Goal: Task Accomplishment & Management: Complete application form

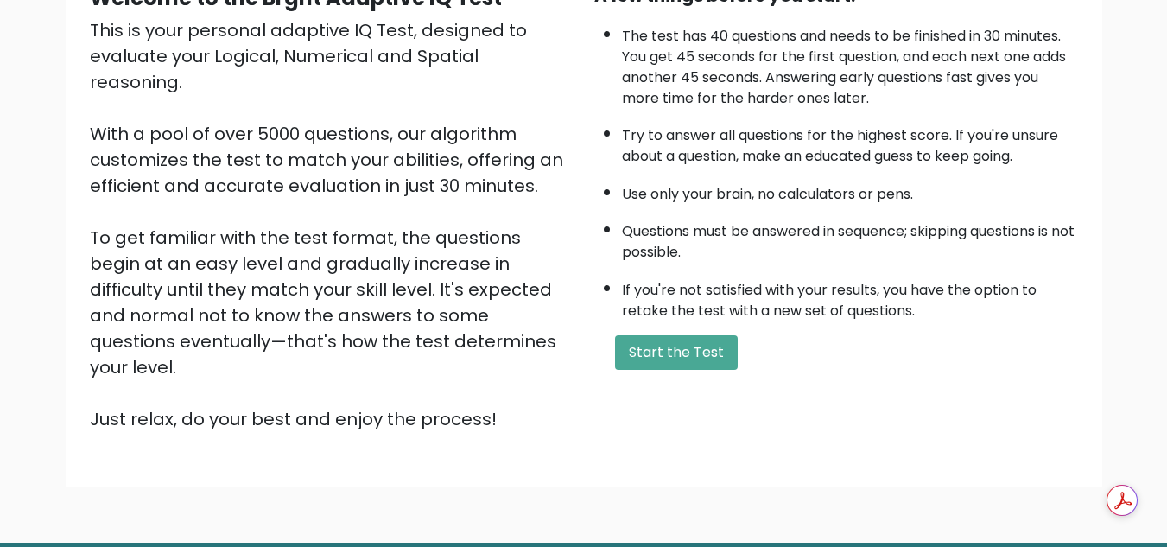
scroll to position [245, 0]
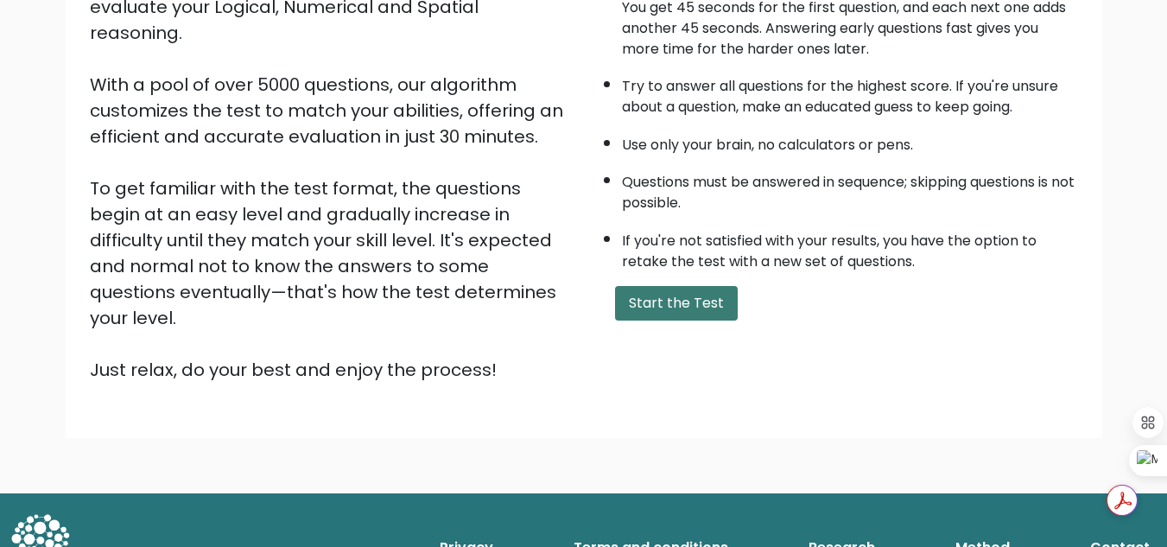
click at [644, 301] on button "Start the Test" at bounding box center [676, 303] width 123 height 35
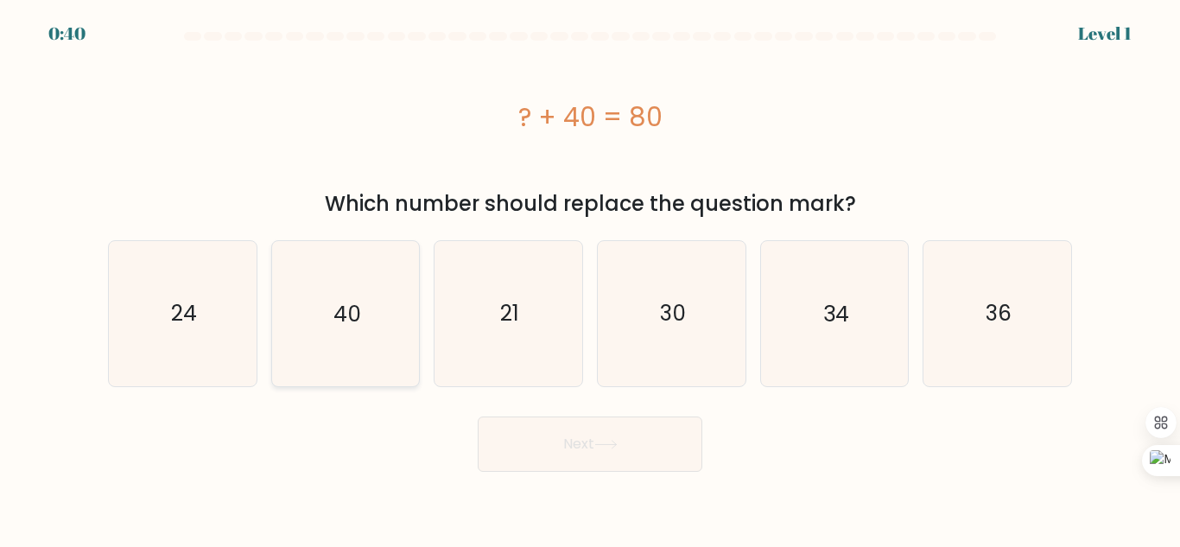
click at [352, 327] on text "40" at bounding box center [348, 313] width 28 height 30
click at [590, 278] on input "b. 40" at bounding box center [590, 276] width 1 height 4
radio input "true"
click at [583, 446] on button "Next" at bounding box center [590, 444] width 225 height 55
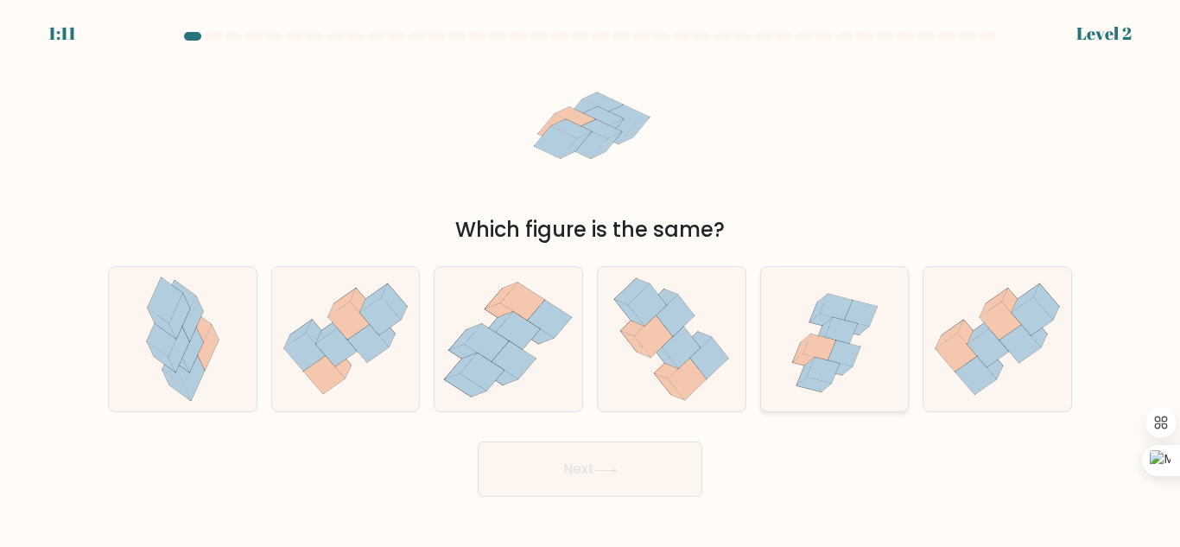
click at [846, 369] on icon at bounding box center [834, 367] width 35 height 15
click at [591, 278] on input "e." at bounding box center [590, 276] width 1 height 4
radio input "true"
click at [669, 441] on div "Next" at bounding box center [590, 465] width 985 height 64
click at [666, 451] on button "Next" at bounding box center [590, 469] width 225 height 55
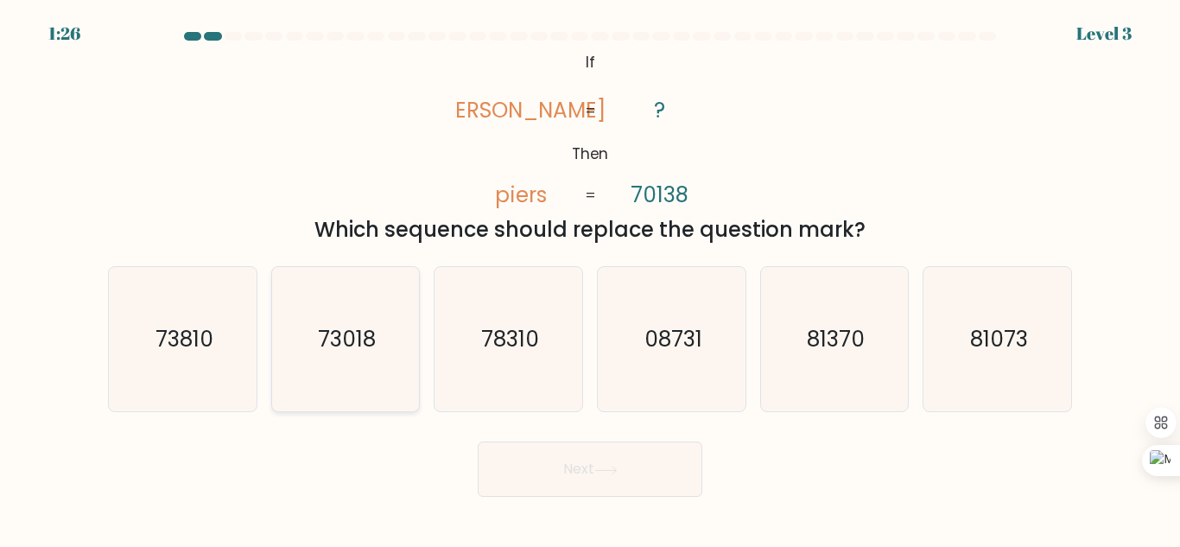
click at [340, 358] on icon "73018" at bounding box center [345, 339] width 144 height 144
click at [590, 278] on input "b. 73018" at bounding box center [590, 276] width 1 height 4
radio input "true"
click at [553, 462] on button "Next" at bounding box center [590, 469] width 225 height 55
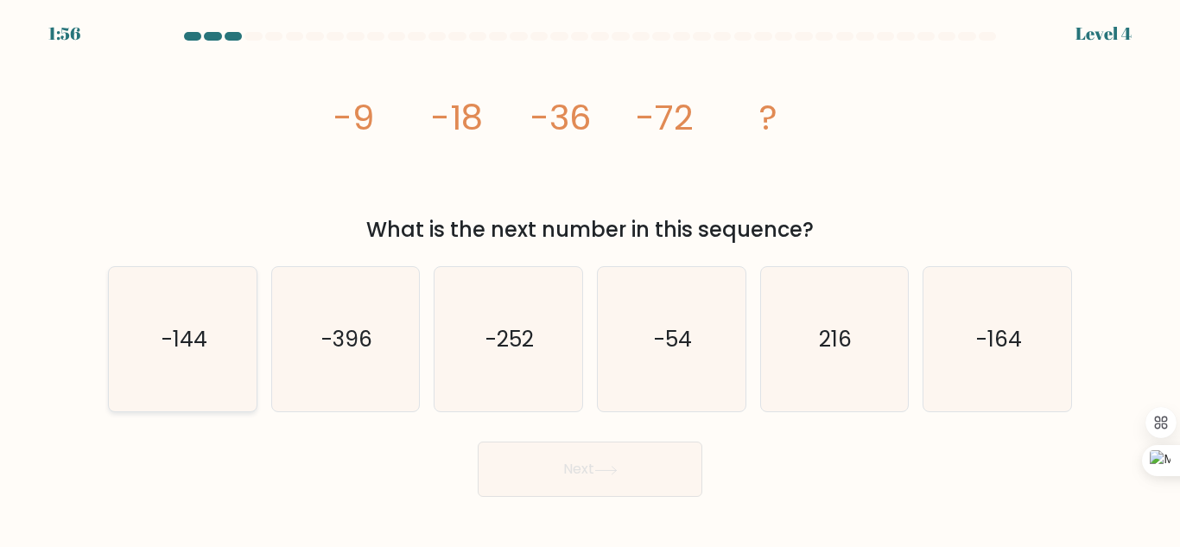
click at [171, 351] on text "-144" at bounding box center [184, 339] width 46 height 30
click at [590, 278] on input "a. -144" at bounding box center [590, 276] width 1 height 4
radio input "true"
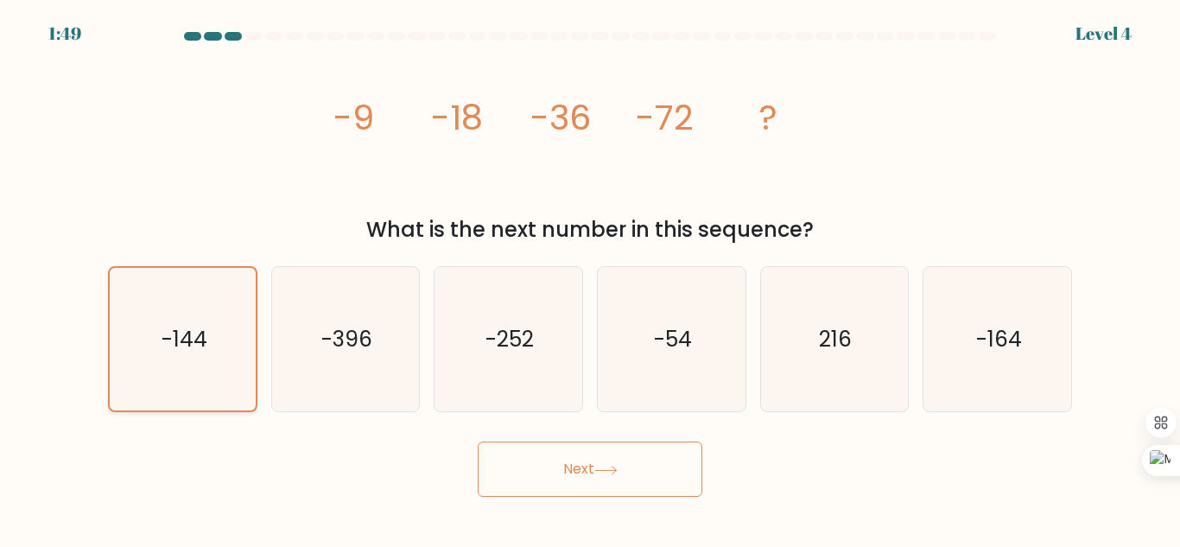
click at [200, 356] on icon "-144" at bounding box center [182, 339] width 143 height 143
click at [590, 278] on input "a. -144" at bounding box center [590, 276] width 1 height 4
click at [573, 466] on button "Next" at bounding box center [590, 469] width 225 height 55
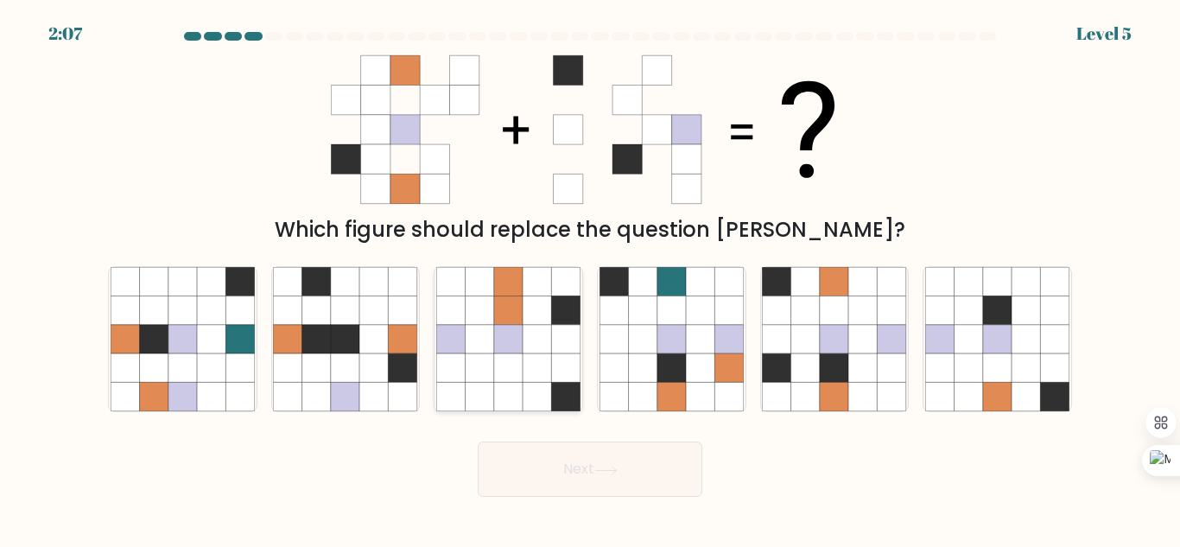
click at [519, 326] on icon at bounding box center [508, 339] width 29 height 29
click at [590, 278] on input "c." at bounding box center [590, 276] width 1 height 4
radio input "true"
click at [617, 480] on button "Next" at bounding box center [590, 469] width 225 height 55
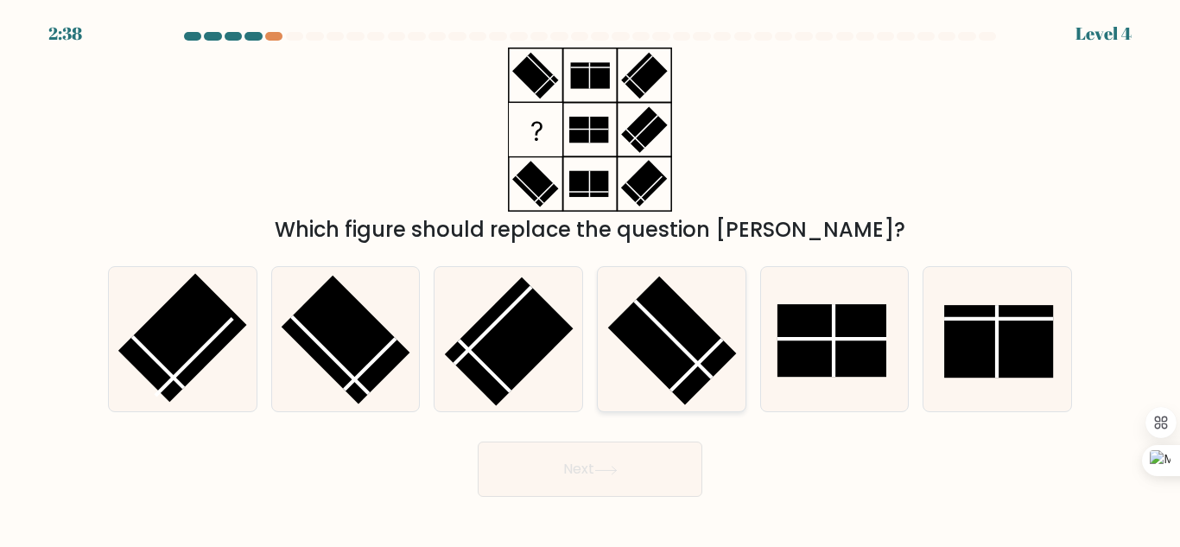
click at [676, 339] on rect at bounding box center [671, 341] width 129 height 129
click at [591, 278] on input "d." at bounding box center [590, 276] width 1 height 4
radio input "true"
click at [593, 477] on button "Next" at bounding box center [590, 469] width 225 height 55
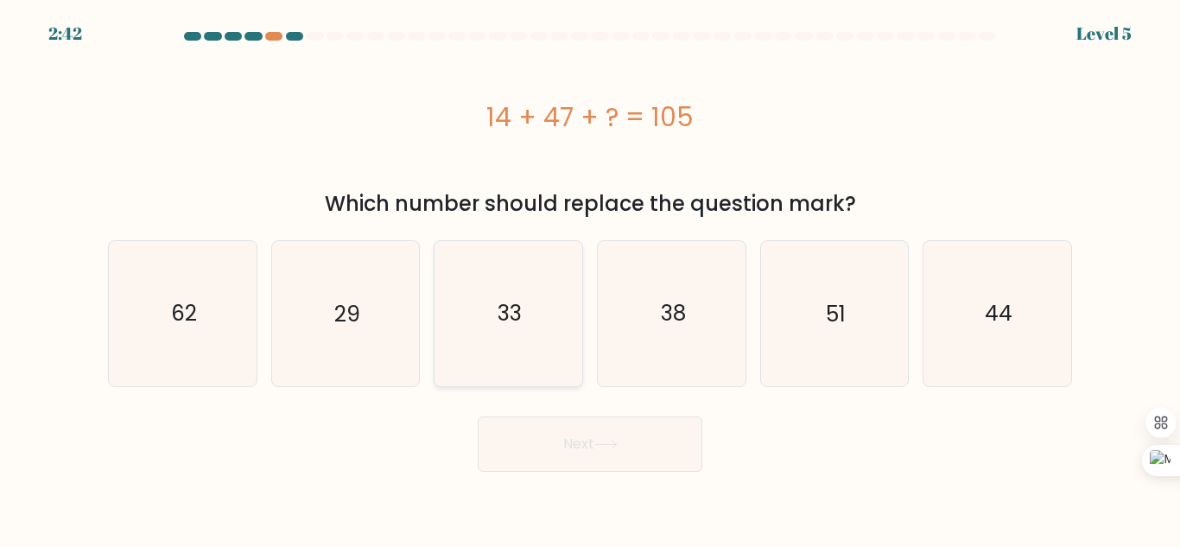
click at [518, 318] on text "33" at bounding box center [510, 313] width 24 height 30
click at [590, 278] on input "c. 33" at bounding box center [590, 276] width 1 height 4
radio input "true"
click at [590, 442] on button "Next" at bounding box center [590, 444] width 225 height 55
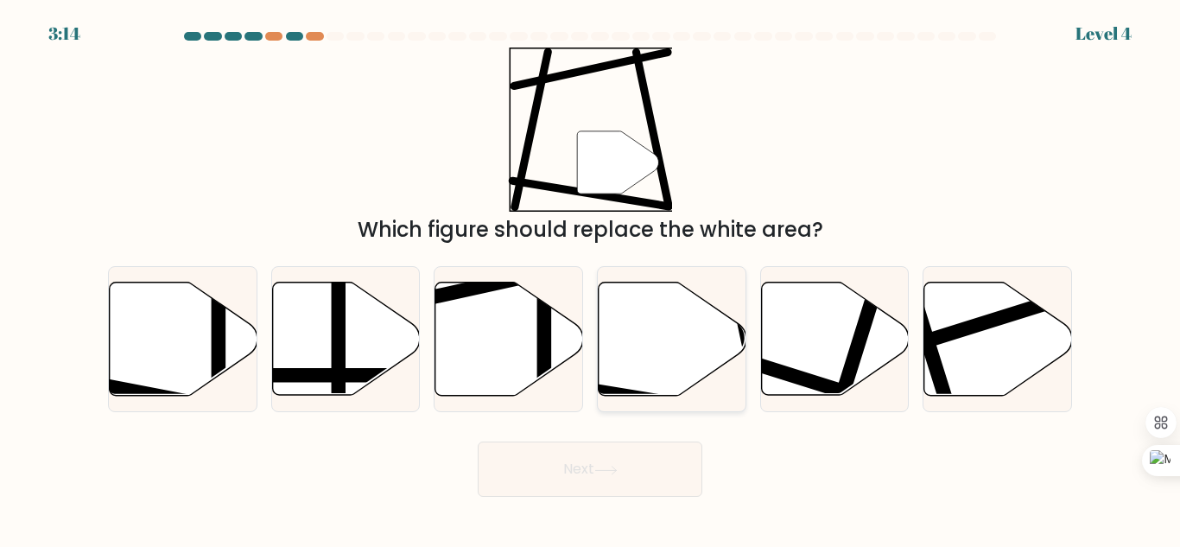
click at [647, 355] on icon at bounding box center [673, 339] width 148 height 113
click at [591, 278] on input "d." at bounding box center [590, 276] width 1 height 4
radio input "true"
click at [633, 477] on button "Next" at bounding box center [590, 469] width 225 height 55
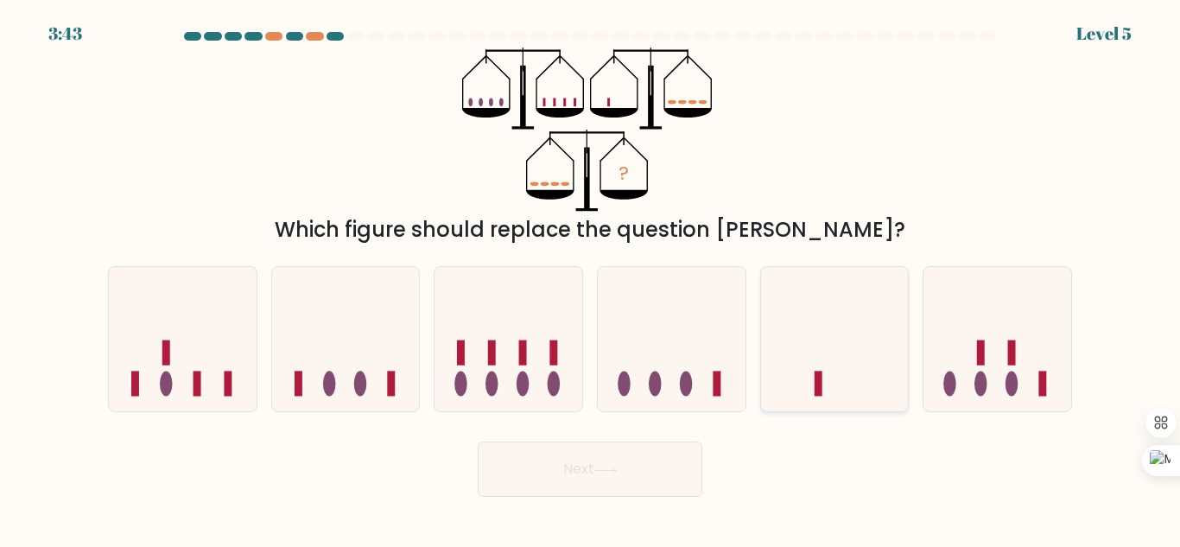
click at [830, 391] on icon at bounding box center [835, 339] width 148 height 122
click at [591, 278] on input "e." at bounding box center [590, 276] width 1 height 4
radio input "true"
click at [636, 465] on button "Next" at bounding box center [590, 469] width 225 height 55
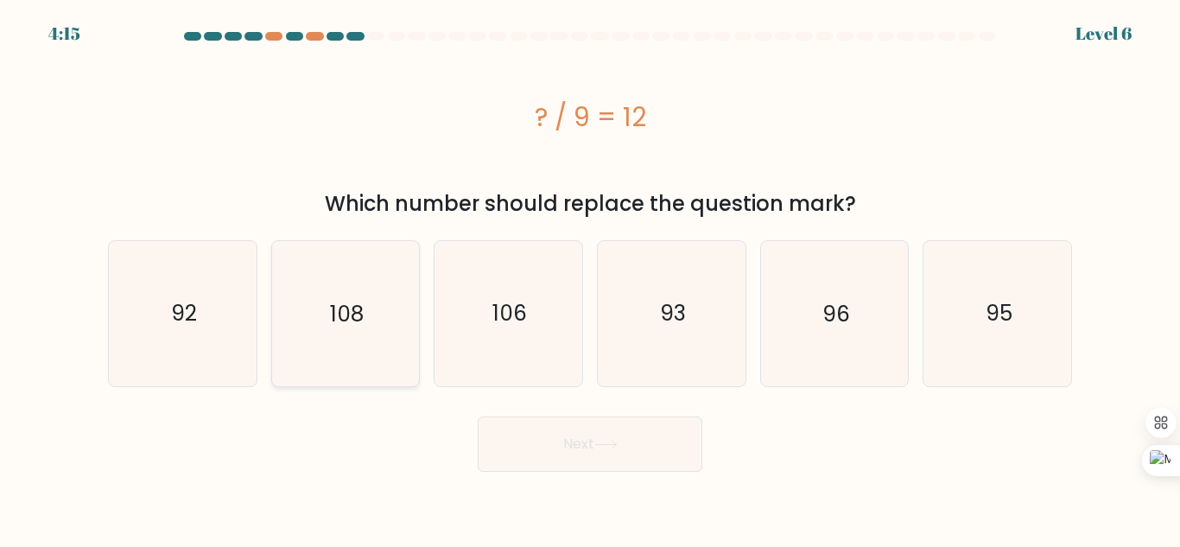
click at [343, 332] on icon "108" at bounding box center [345, 313] width 144 height 144
click at [590, 278] on input "b. 108" at bounding box center [590, 276] width 1 height 4
radio input "true"
click at [552, 448] on button "Next" at bounding box center [590, 444] width 225 height 55
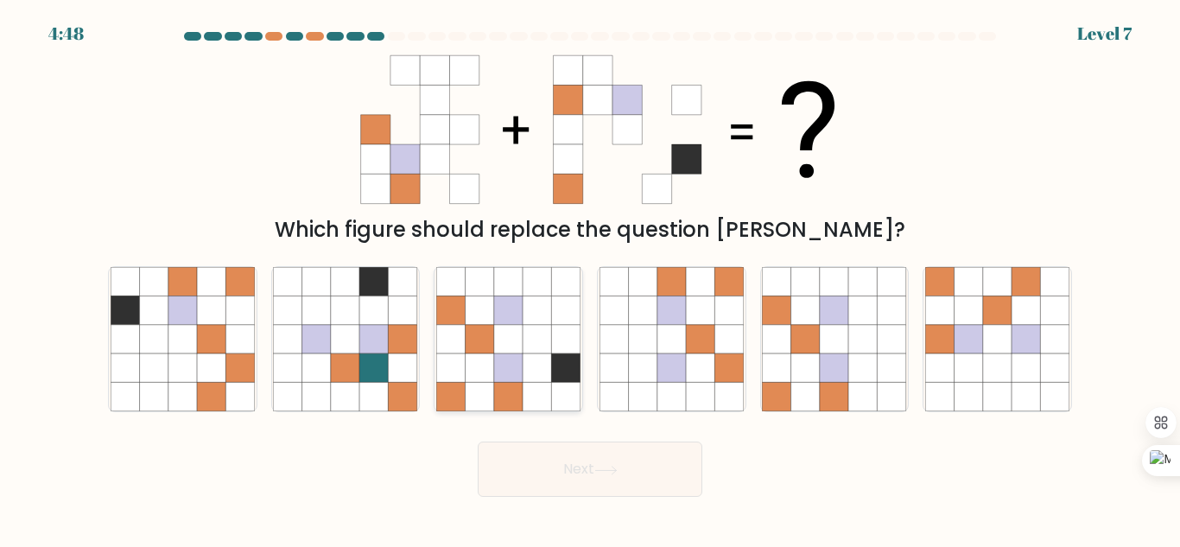
click at [510, 339] on icon at bounding box center [508, 339] width 29 height 29
click at [590, 278] on input "c." at bounding box center [590, 276] width 1 height 4
radio input "true"
click at [548, 467] on button "Next" at bounding box center [590, 469] width 225 height 55
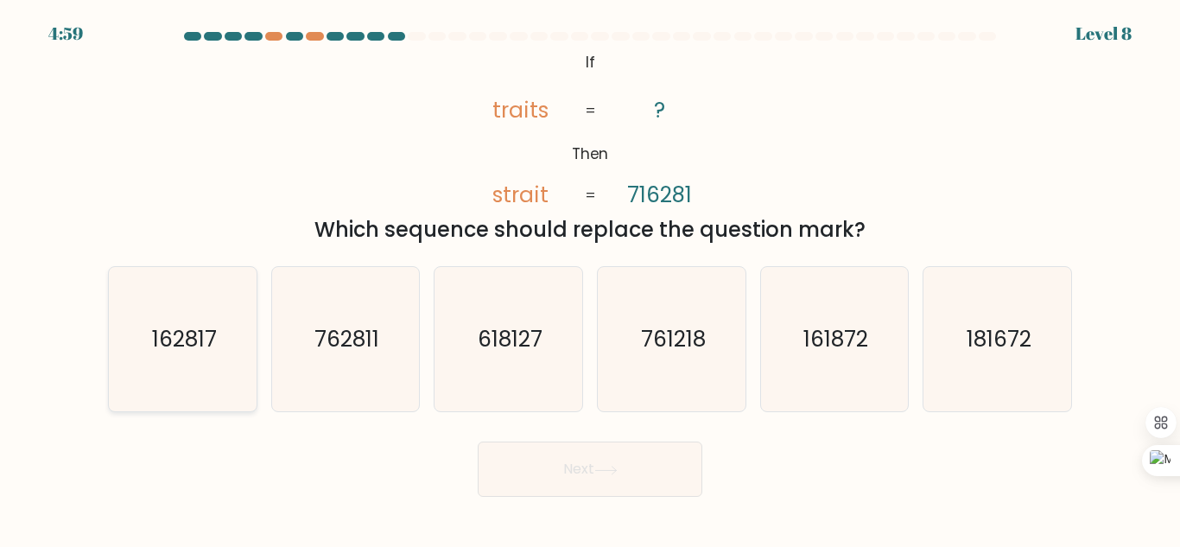
click at [186, 347] on text "162817" at bounding box center [183, 339] width 65 height 30
click at [590, 278] on input "a. 162817" at bounding box center [590, 276] width 1 height 4
radio input "true"
click at [531, 439] on div "Next" at bounding box center [590, 465] width 985 height 64
click at [529, 462] on button "Next" at bounding box center [590, 469] width 225 height 55
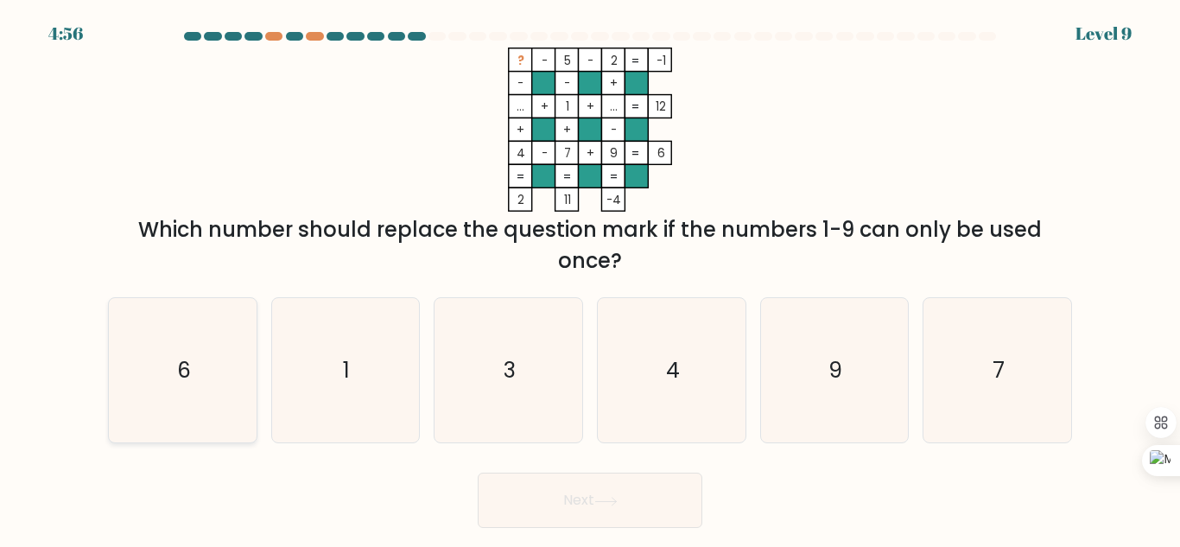
click at [173, 376] on icon "6" at bounding box center [183, 370] width 144 height 144
click at [590, 278] on input "a. 6" at bounding box center [590, 276] width 1 height 4
radio input "true"
click at [577, 508] on button "Next" at bounding box center [590, 500] width 225 height 55
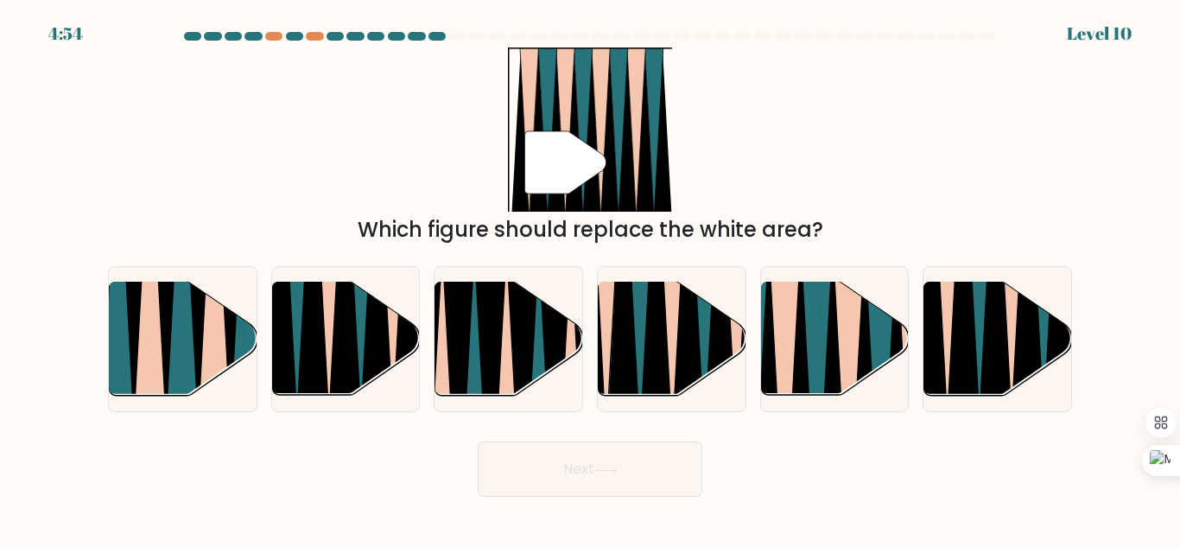
click at [556, 508] on body "4:54 Level 10" at bounding box center [590, 273] width 1180 height 547
click at [646, 373] on icon at bounding box center [655, 280] width 32 height 295
click at [591, 278] on input "d." at bounding box center [590, 276] width 1 height 4
radio input "true"
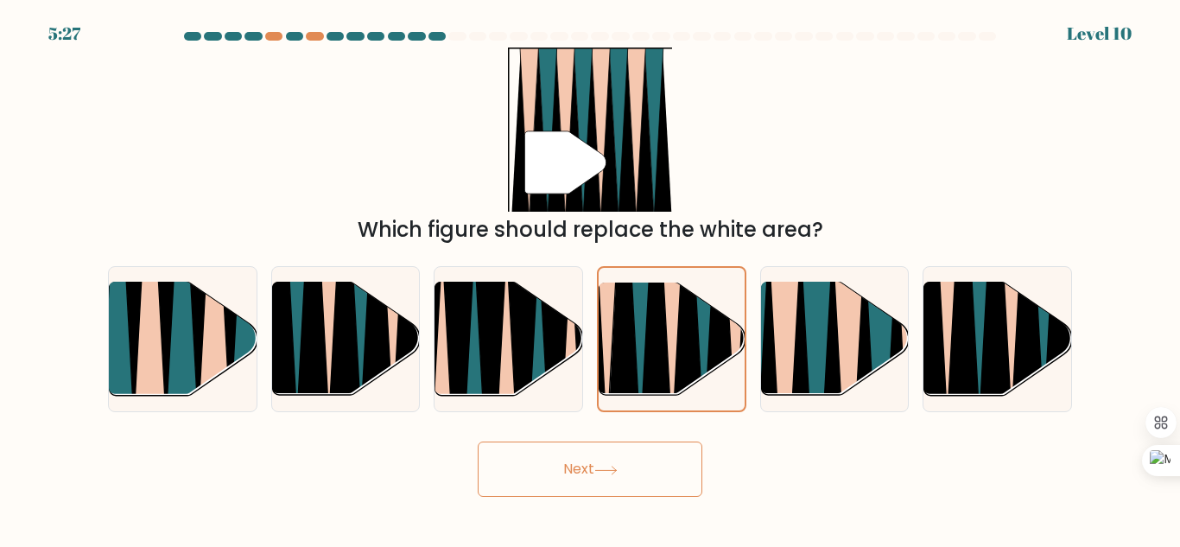
click at [596, 475] on button "Next" at bounding box center [590, 469] width 225 height 55
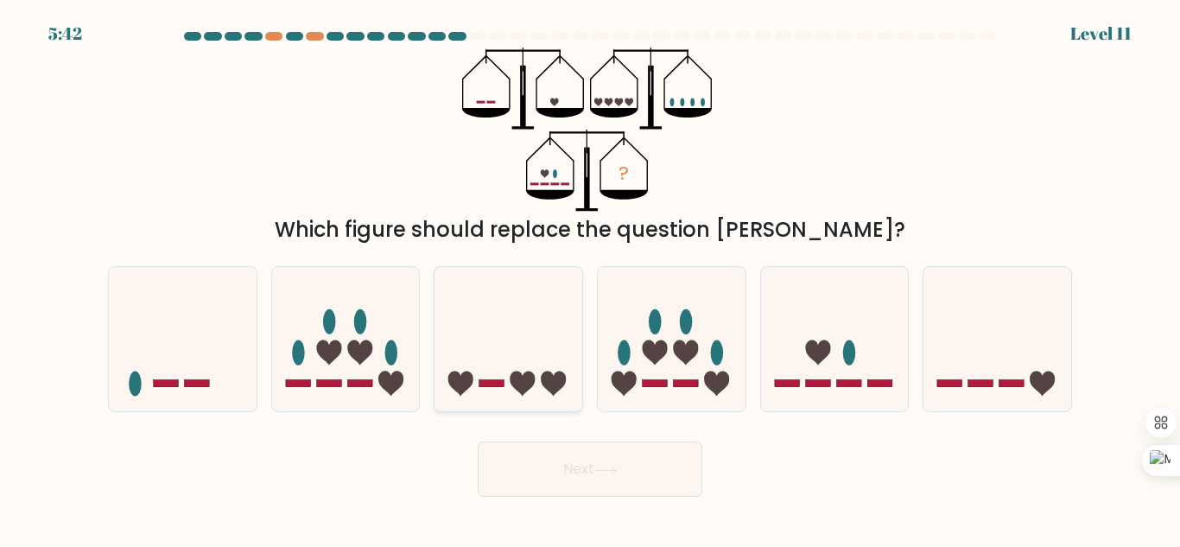
click at [545, 367] on icon at bounding box center [509, 339] width 148 height 122
click at [590, 278] on input "c." at bounding box center [590, 276] width 1 height 4
radio input "true"
click at [627, 462] on button "Next" at bounding box center [590, 469] width 225 height 55
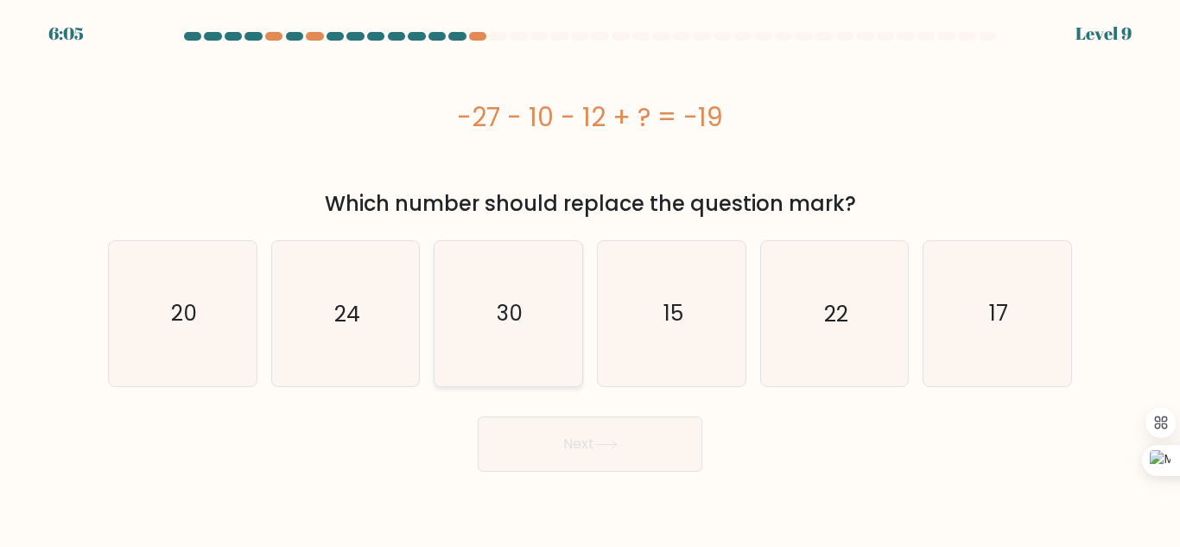
click at [498, 333] on icon "30" at bounding box center [508, 313] width 144 height 144
click at [590, 278] on input "c. 30" at bounding box center [590, 276] width 1 height 4
radio input "true"
click at [550, 442] on button "Next" at bounding box center [590, 444] width 225 height 55
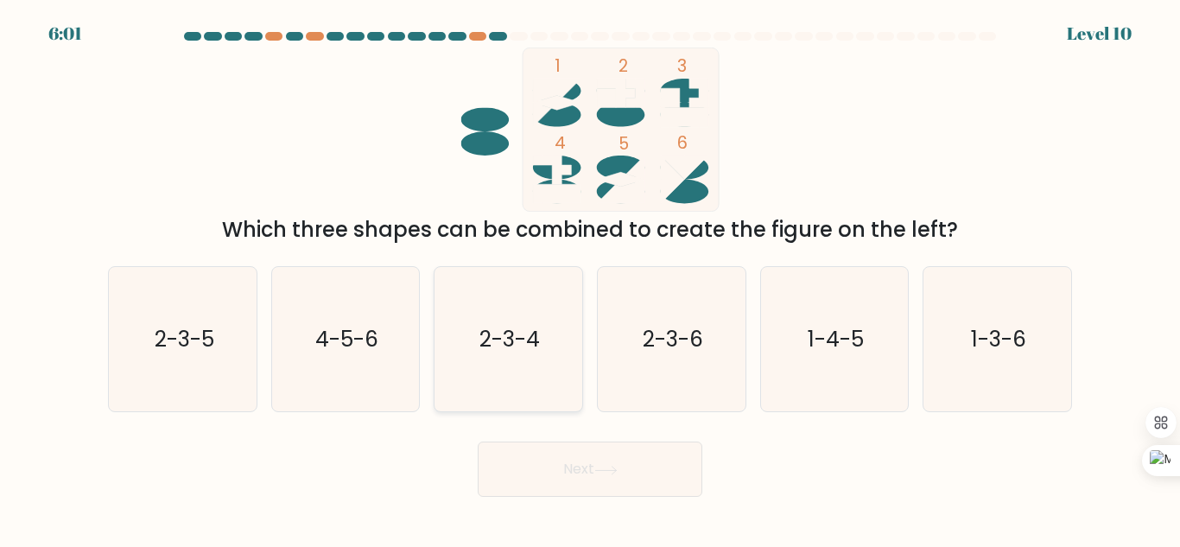
click at [519, 335] on text "2-3-4" at bounding box center [510, 339] width 60 height 30
click at [590, 278] on input "c. 2-3-4" at bounding box center [590, 276] width 1 height 4
radio input "true"
click at [566, 457] on button "Next" at bounding box center [590, 469] width 225 height 55
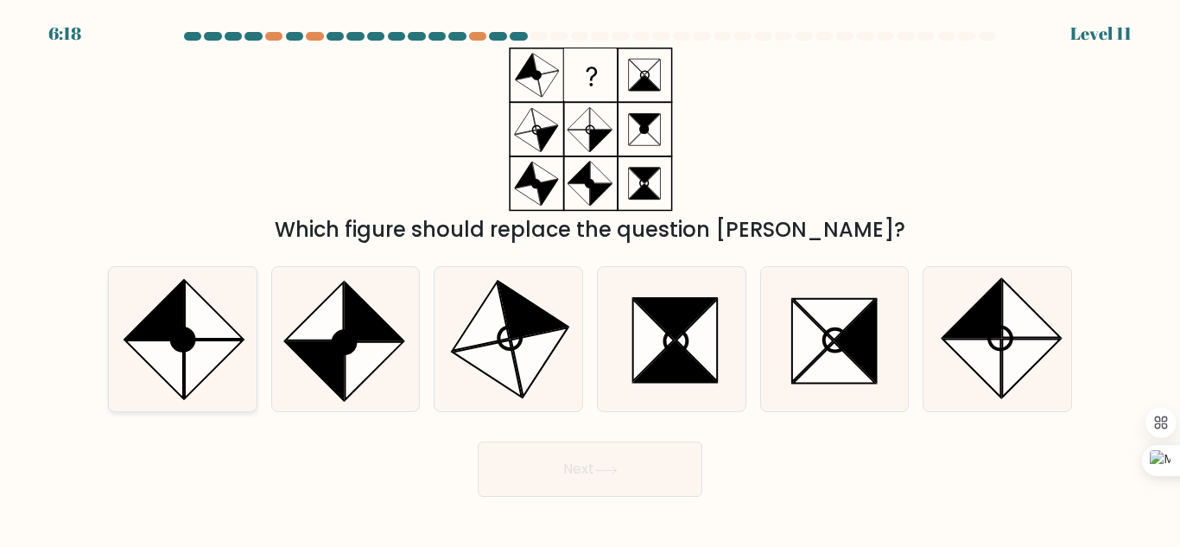
click at [181, 347] on circle at bounding box center [183, 340] width 32 height 32
click at [590, 278] on input "a." at bounding box center [590, 276] width 1 height 4
radio input "true"
click at [550, 476] on button "Next" at bounding box center [590, 469] width 225 height 55
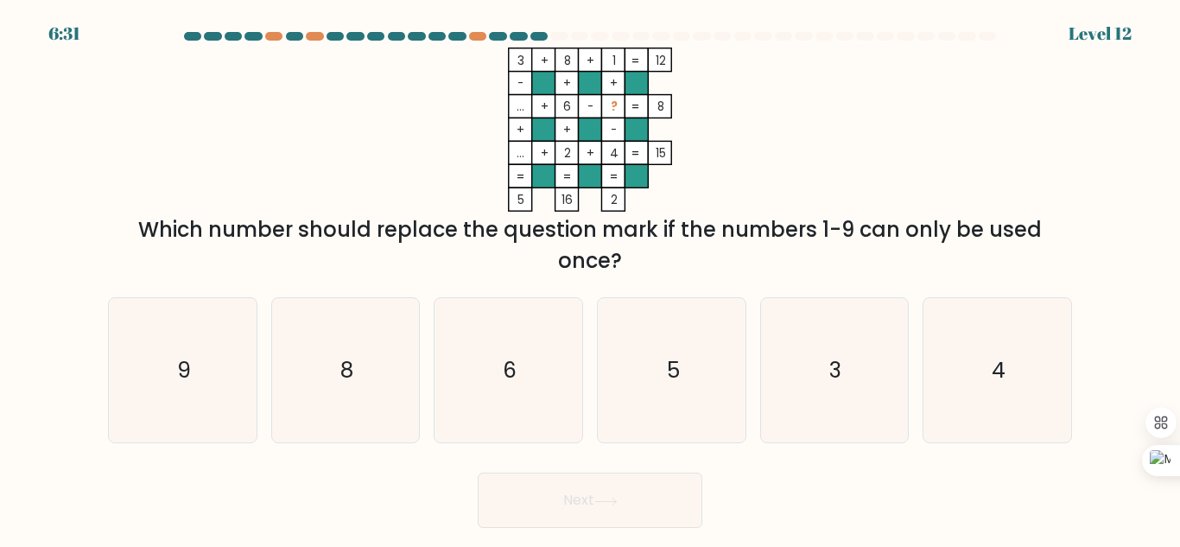
drag, startPoint x: 676, startPoint y: 118, endPoint x: 666, endPoint y: 144, distance: 27.6
click at [666, 144] on icon "3 + 8 + 1 12 - + + ... + 6 - ? 8 + + - ... + 2 + 4 = 15 = = = = 5 16 2 =" at bounding box center [590, 130] width 518 height 164
click at [756, 95] on icon "3 + 8 + 1 12 - + + ... + 6 - ? 8 + + - ... + 2 + 4 = 15 = = = = 5 16 2 =" at bounding box center [590, 130] width 518 height 164
click at [364, 384] on icon "8" at bounding box center [345, 370] width 144 height 144
click at [590, 278] on input "b. 8" at bounding box center [590, 276] width 1 height 4
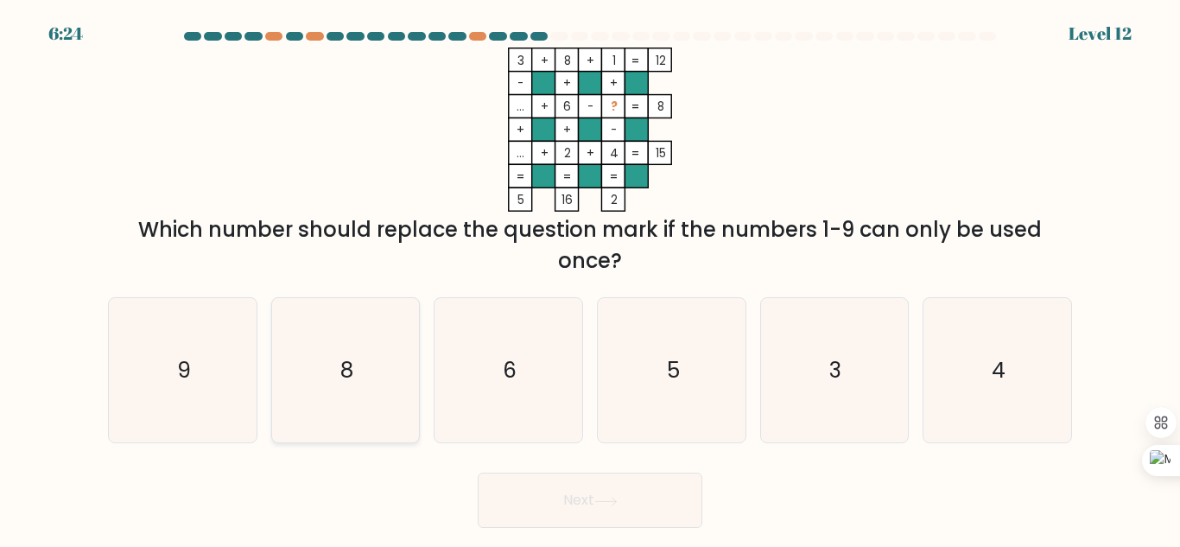
radio input "true"
click at [604, 518] on button "Next" at bounding box center [590, 500] width 225 height 55
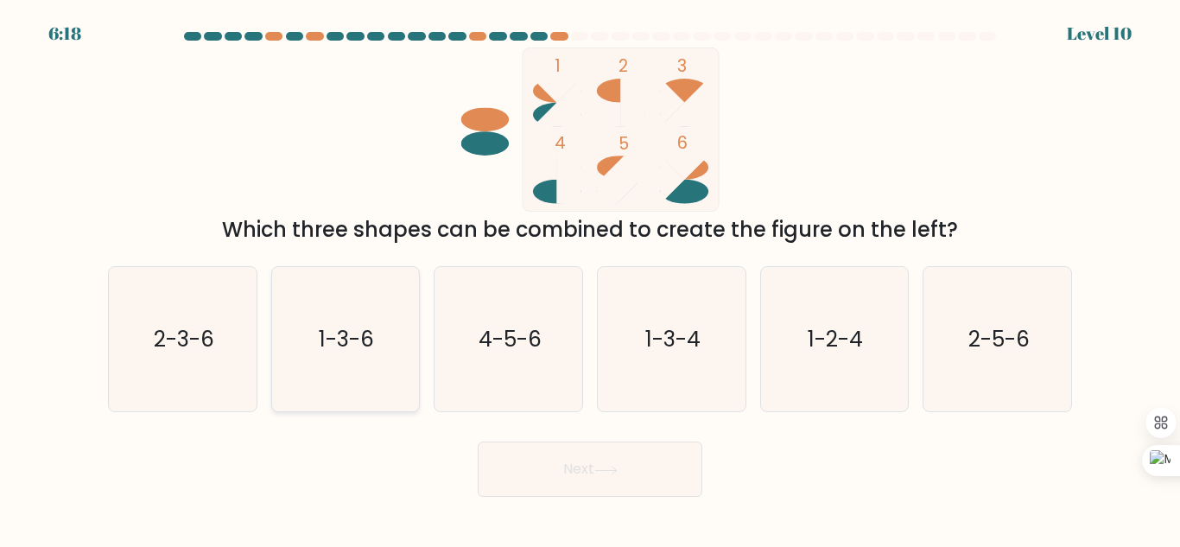
click at [347, 313] on icon "1-3-6" at bounding box center [345, 339] width 144 height 144
click at [590, 278] on input "b. 1-3-6" at bounding box center [590, 276] width 1 height 4
radio input "true"
click at [550, 447] on button "Next" at bounding box center [590, 469] width 225 height 55
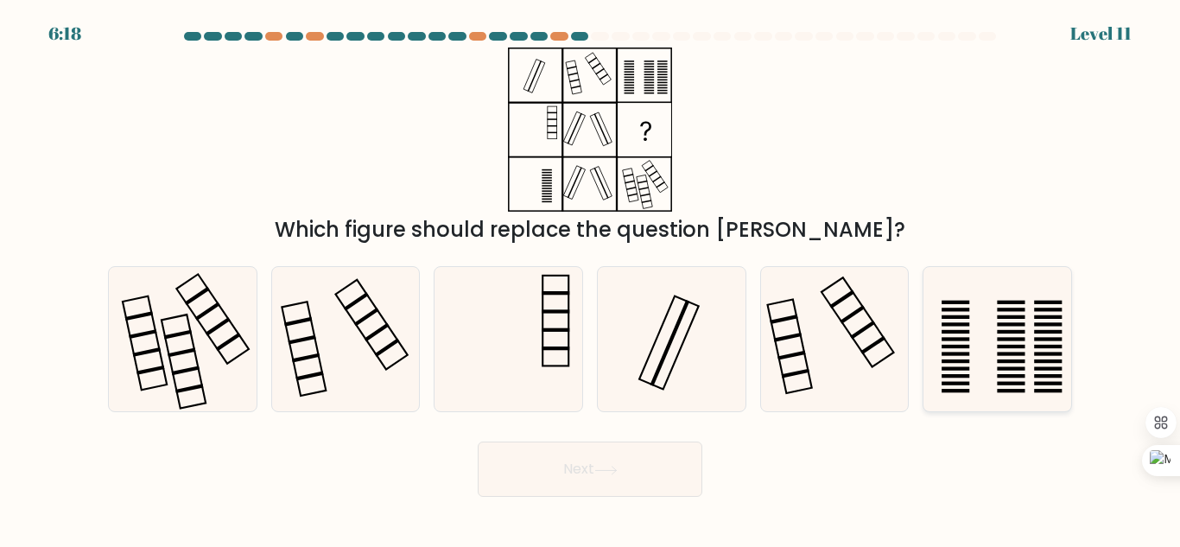
click at [983, 345] on icon at bounding box center [997, 339] width 144 height 144
click at [591, 278] on input "f." at bounding box center [590, 276] width 1 height 4
radio input "true"
click at [609, 480] on button "Next" at bounding box center [590, 469] width 225 height 55
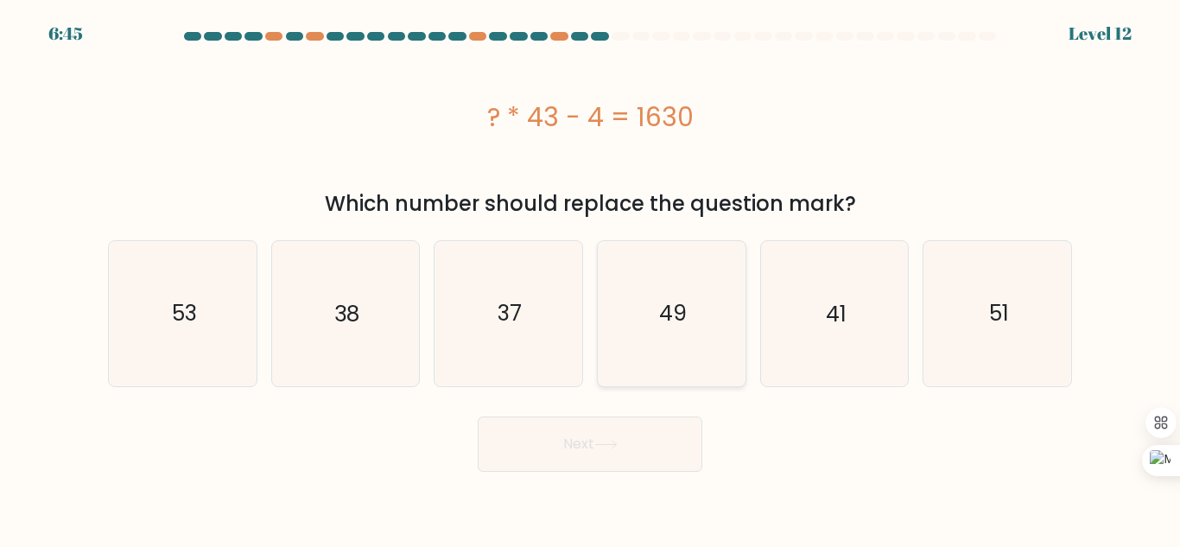
click at [669, 334] on icon "49" at bounding box center [672, 313] width 144 height 144
click at [591, 278] on input "d. 49" at bounding box center [590, 276] width 1 height 4
radio input "true"
click at [609, 460] on button "Next" at bounding box center [590, 444] width 225 height 55
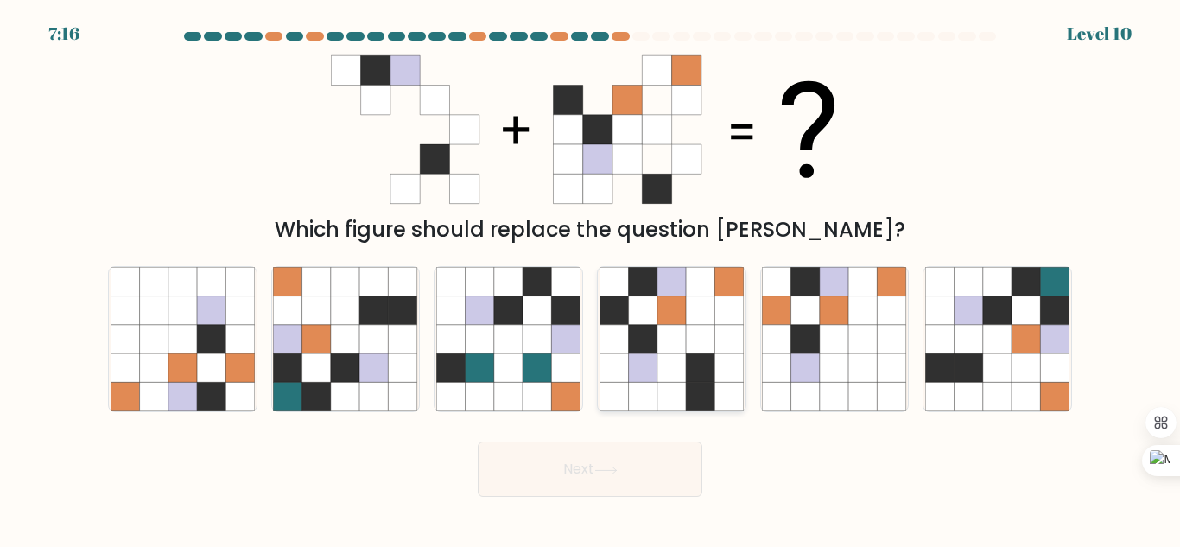
click at [693, 325] on icon at bounding box center [700, 339] width 29 height 29
click at [591, 278] on input "d." at bounding box center [590, 276] width 1 height 4
radio input "true"
click at [616, 480] on button "Next" at bounding box center [590, 469] width 225 height 55
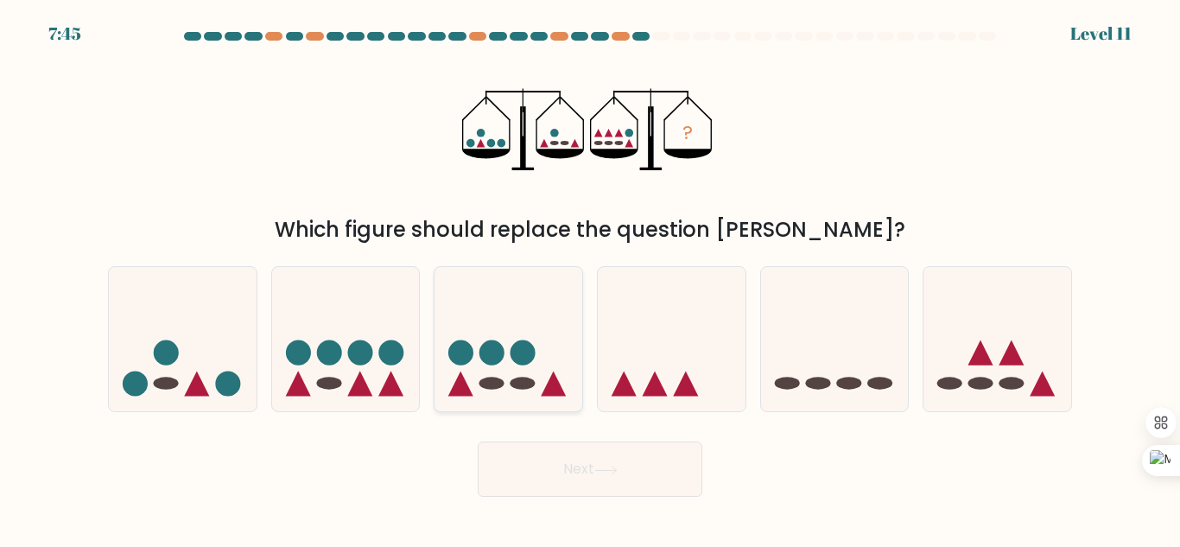
click at [493, 366] on circle at bounding box center [492, 352] width 25 height 25
click at [590, 278] on input "c." at bounding box center [590, 276] width 1 height 4
radio input "true"
click at [607, 474] on icon at bounding box center [606, 471] width 23 height 10
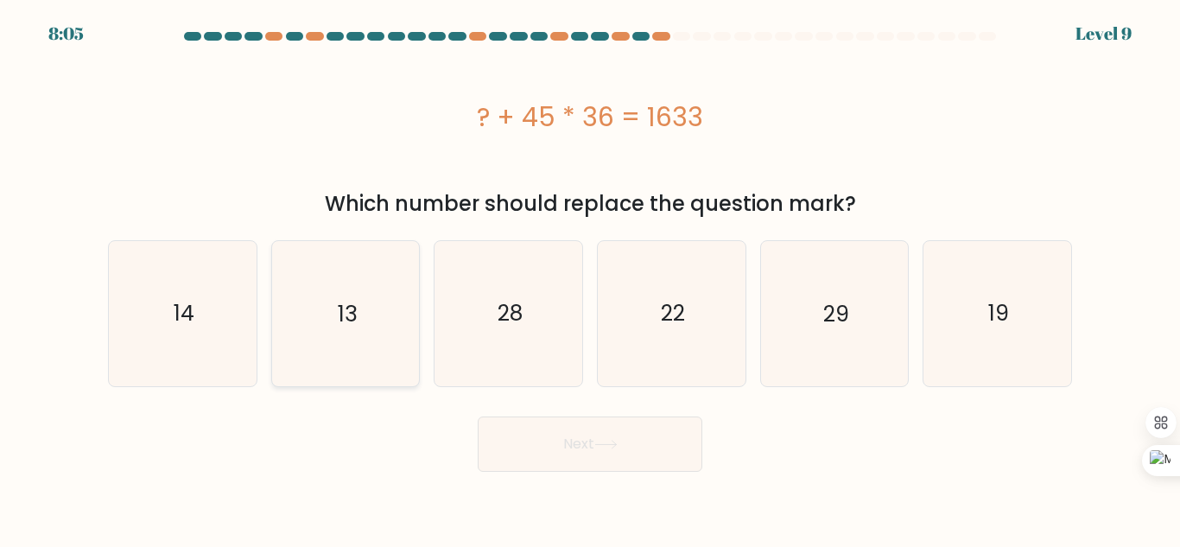
click at [385, 298] on icon "13" at bounding box center [345, 313] width 144 height 144
click at [590, 278] on input "b. 13" at bounding box center [590, 276] width 1 height 4
radio input "true"
click at [603, 401] on form "a." at bounding box center [590, 252] width 1180 height 440
click at [597, 417] on button "Next" at bounding box center [590, 444] width 225 height 55
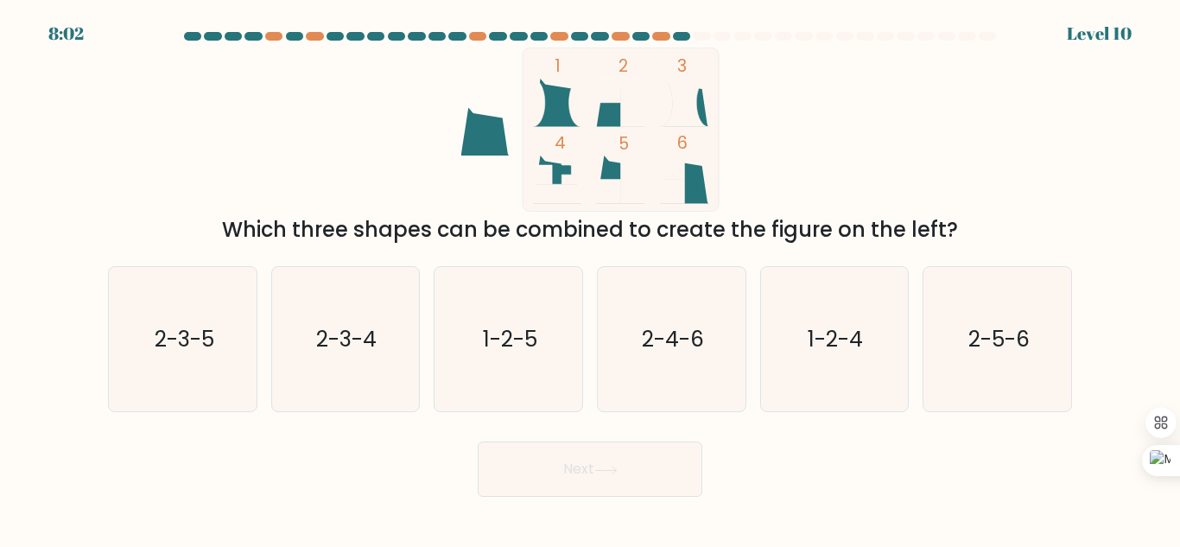
click at [590, 441] on div "Next" at bounding box center [590, 465] width 985 height 64
click at [1023, 354] on text "2-5-6" at bounding box center [999, 339] width 61 height 30
click at [591, 278] on input "f. 2-5-6" at bounding box center [590, 276] width 1 height 4
radio input "true"
click at [619, 478] on button "Next" at bounding box center [590, 469] width 225 height 55
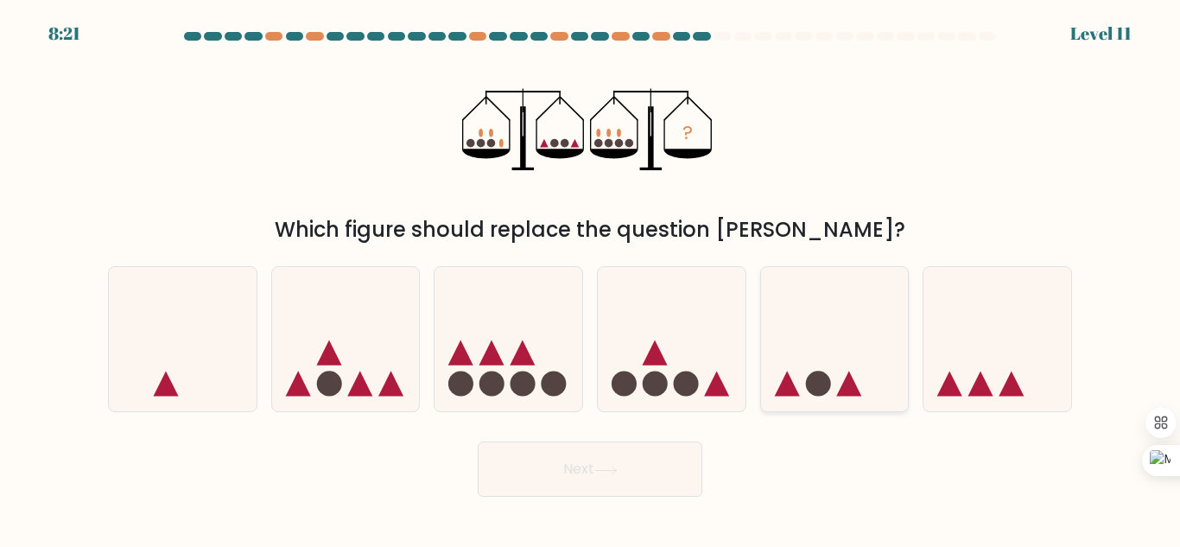
click at [836, 358] on icon at bounding box center [835, 339] width 148 height 122
click at [591, 278] on input "e." at bounding box center [590, 276] width 1 height 4
radio input "true"
click at [590, 461] on button "Next" at bounding box center [590, 469] width 225 height 55
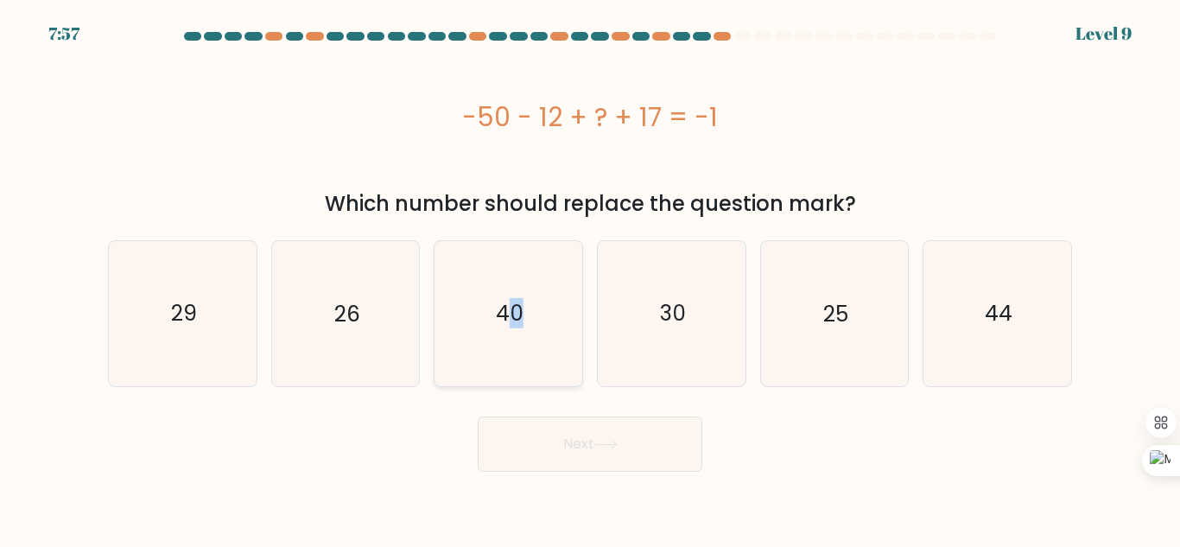
drag, startPoint x: 513, startPoint y: 317, endPoint x: 525, endPoint y: 321, distance: 12.8
click at [525, 321] on icon "40" at bounding box center [508, 313] width 144 height 144
click at [605, 445] on icon at bounding box center [606, 445] width 23 height 10
click at [536, 354] on icon "40" at bounding box center [508, 313] width 144 height 144
click at [590, 278] on input "c. 40" at bounding box center [590, 276] width 1 height 4
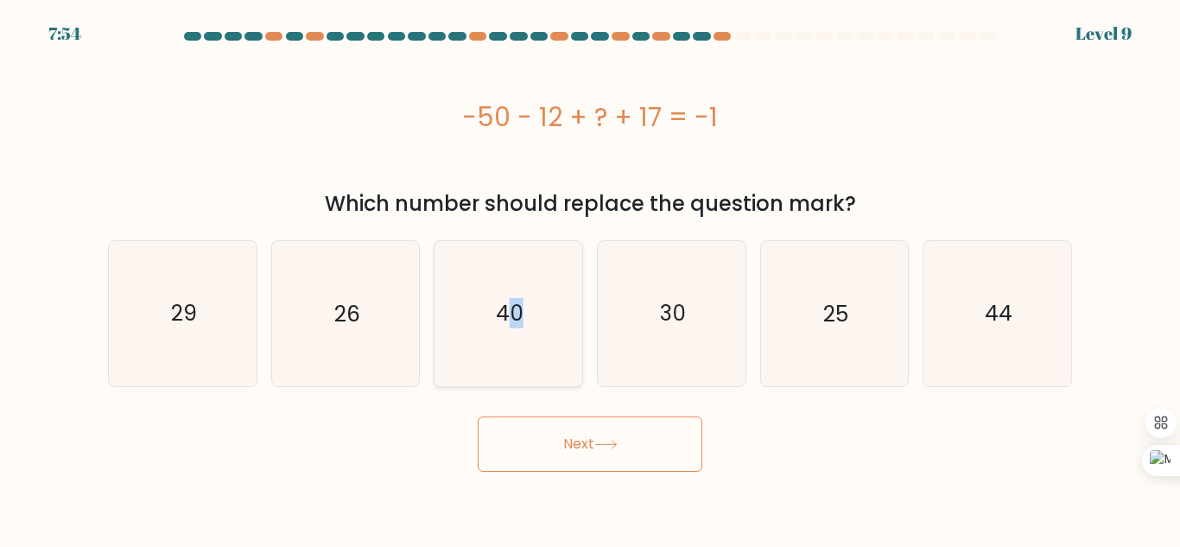
radio input "true"
click at [571, 443] on button "Next" at bounding box center [590, 444] width 225 height 55
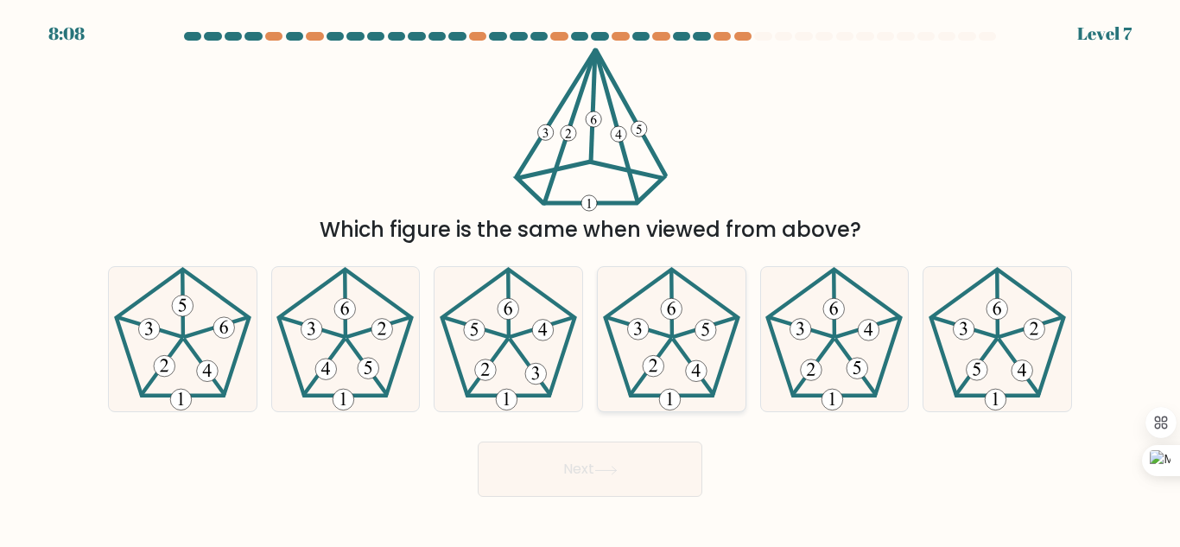
click at [677, 404] on 634 at bounding box center [670, 401] width 22 height 22
click at [591, 278] on input "d." at bounding box center [590, 276] width 1 height 4
radio input "true"
click at [630, 468] on button "Next" at bounding box center [590, 469] width 225 height 55
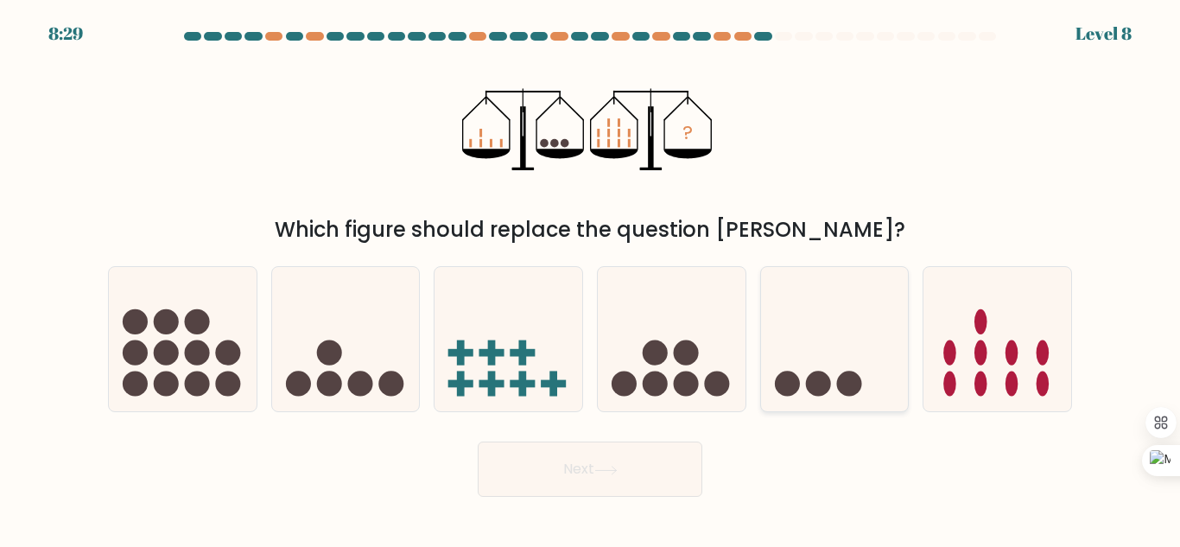
click at [779, 370] on icon at bounding box center [835, 339] width 148 height 122
click at [591, 278] on input "e." at bounding box center [590, 276] width 1 height 4
radio input "true"
click at [628, 485] on button "Next" at bounding box center [590, 469] width 225 height 55
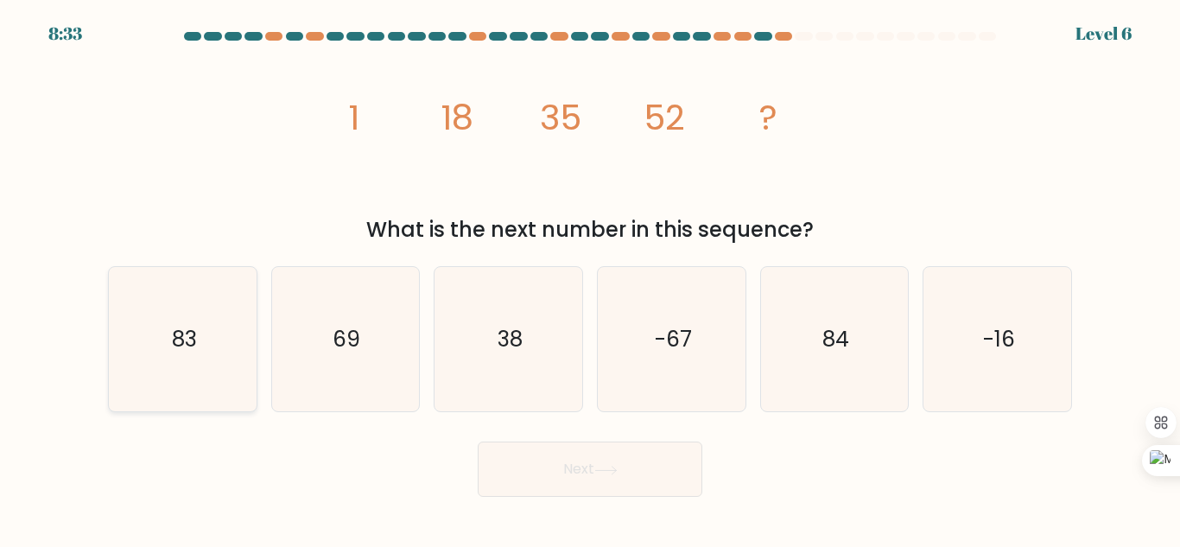
click at [191, 376] on icon "83" at bounding box center [183, 339] width 144 height 144
click at [590, 278] on input "a. 83" at bounding box center [590, 276] width 1 height 4
radio input "true"
click at [544, 466] on button "Next" at bounding box center [590, 469] width 225 height 55
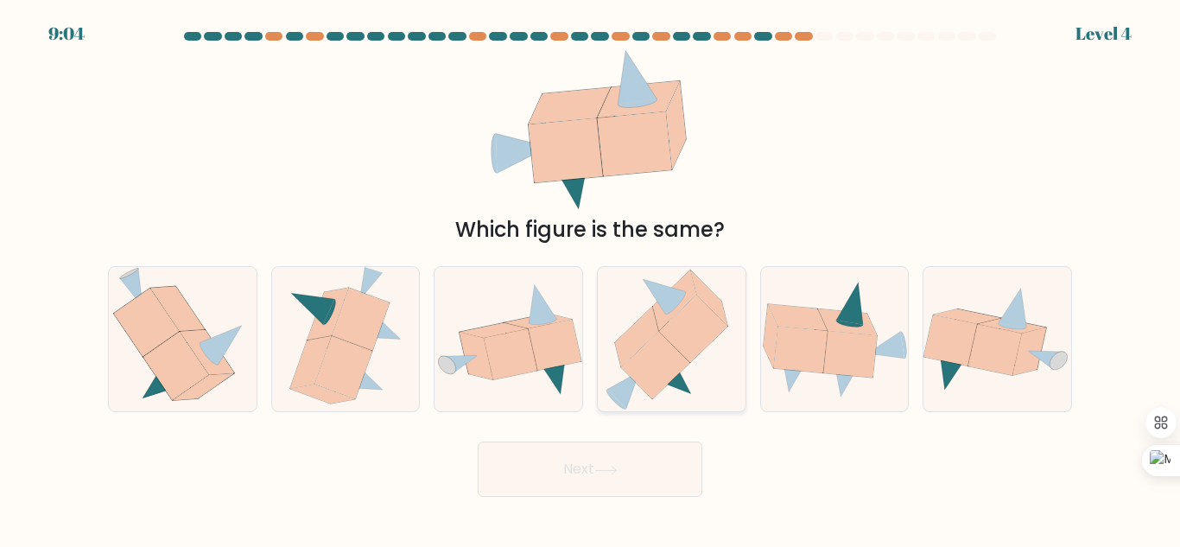
click at [683, 337] on icon at bounding box center [694, 329] width 68 height 67
click at [591, 278] on input "d." at bounding box center [590, 276] width 1 height 4
radio input "true"
click at [600, 489] on button "Next" at bounding box center [590, 469] width 225 height 55
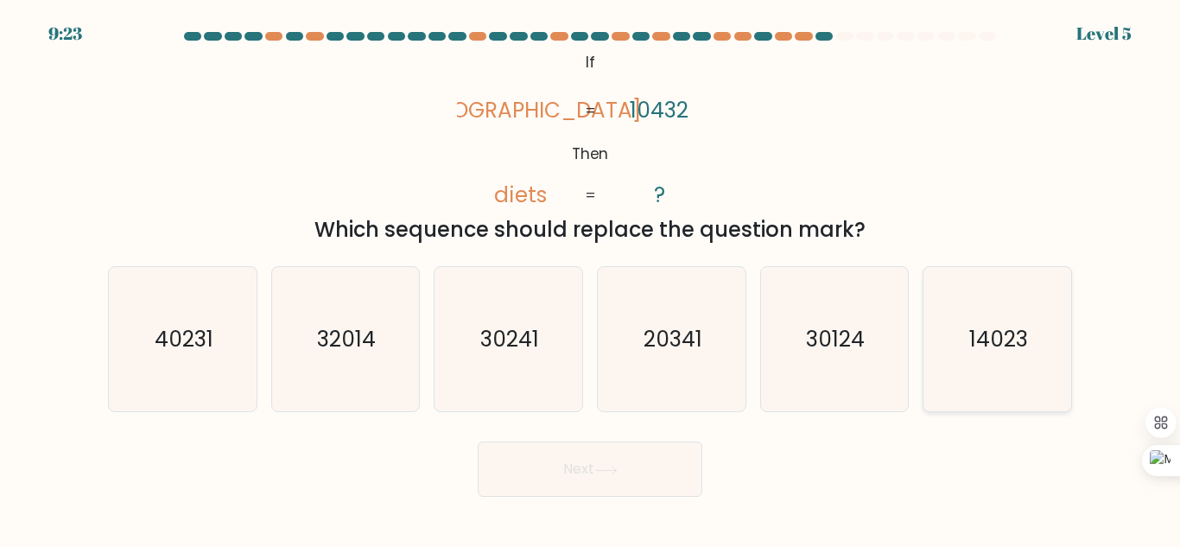
click at [1010, 333] on text "14023" at bounding box center [999, 339] width 59 height 30
click at [591, 278] on input "f. 14023" at bounding box center [590, 276] width 1 height 4
radio input "true"
click at [620, 477] on button "Next" at bounding box center [590, 469] width 225 height 55
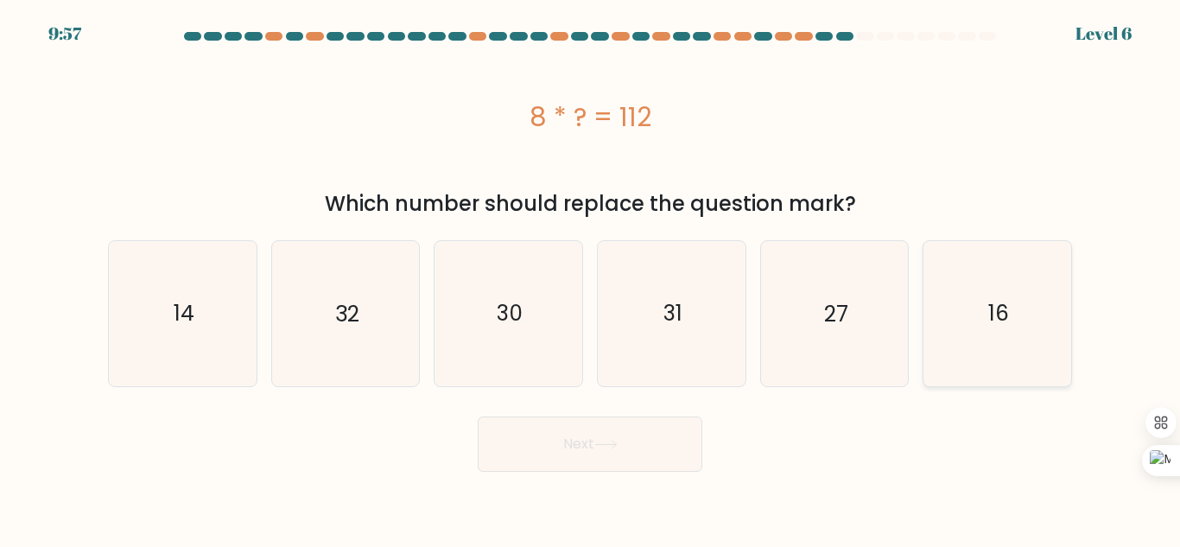
click at [999, 326] on text "16" at bounding box center [999, 313] width 21 height 30
click at [591, 278] on input "f. 16" at bounding box center [590, 276] width 1 height 4
radio input "true"
click at [142, 275] on icon "14" at bounding box center [183, 313] width 144 height 144
click at [590, 275] on input "a. 14" at bounding box center [590, 276] width 1 height 4
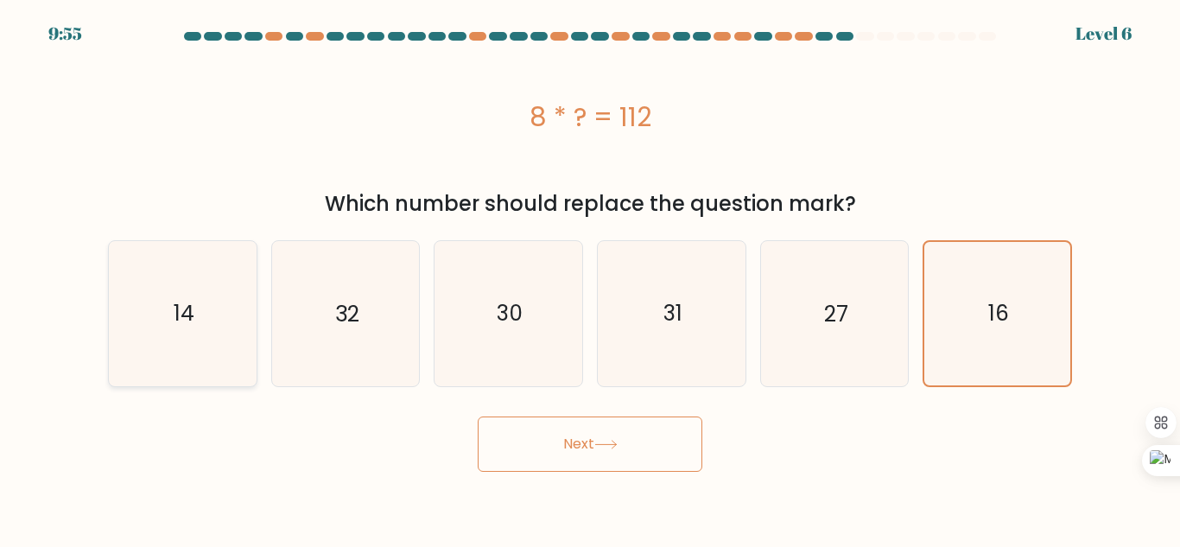
radio input "true"
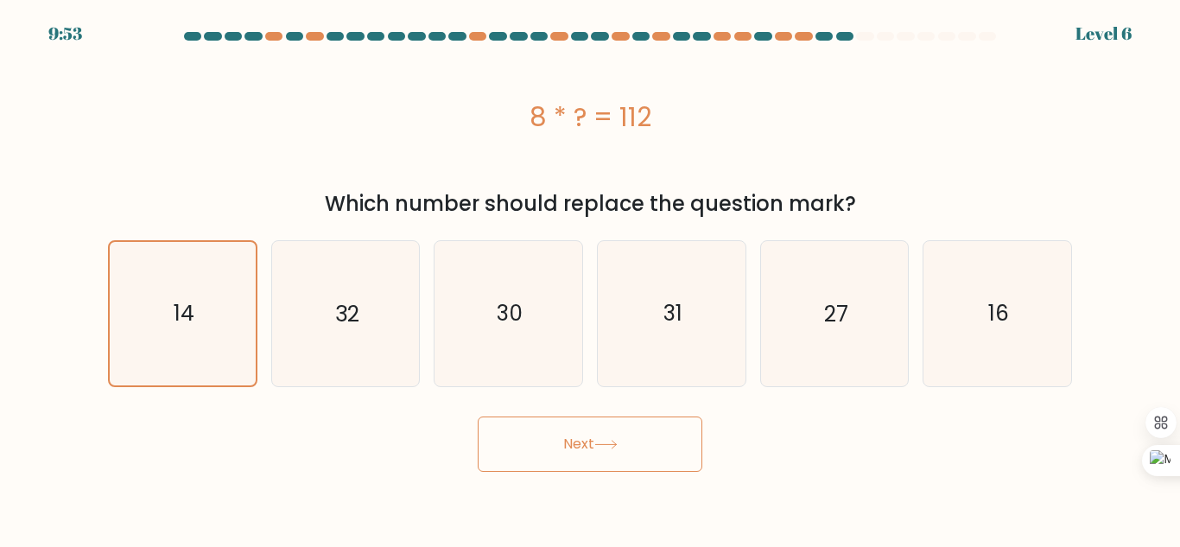
click at [589, 439] on button "Next" at bounding box center [590, 444] width 225 height 55
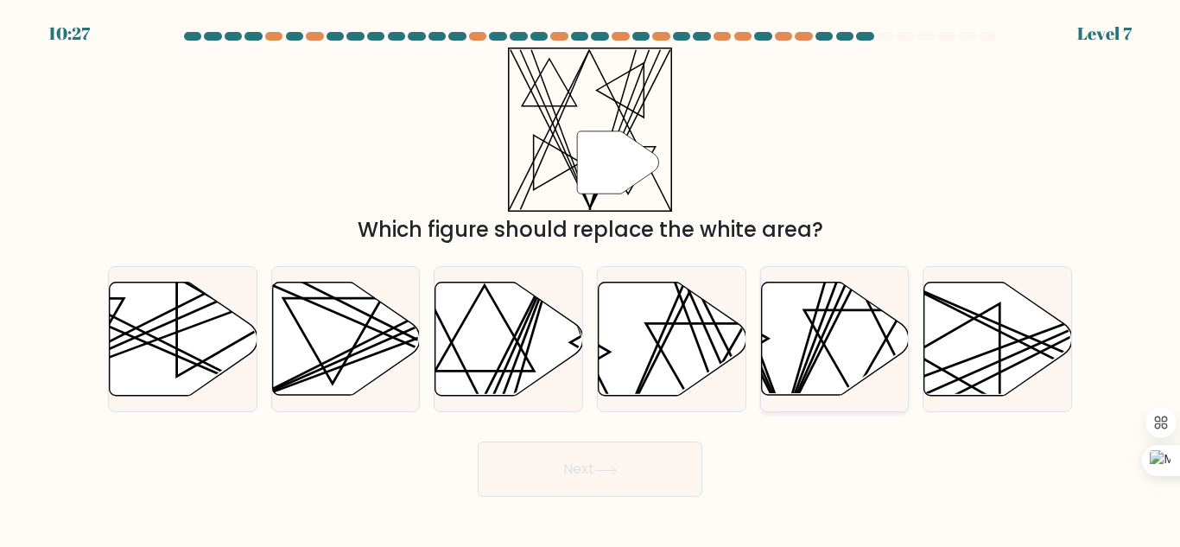
click at [813, 338] on icon at bounding box center [835, 339] width 148 height 113
click at [591, 278] on input "e." at bounding box center [590, 276] width 1 height 4
radio input "true"
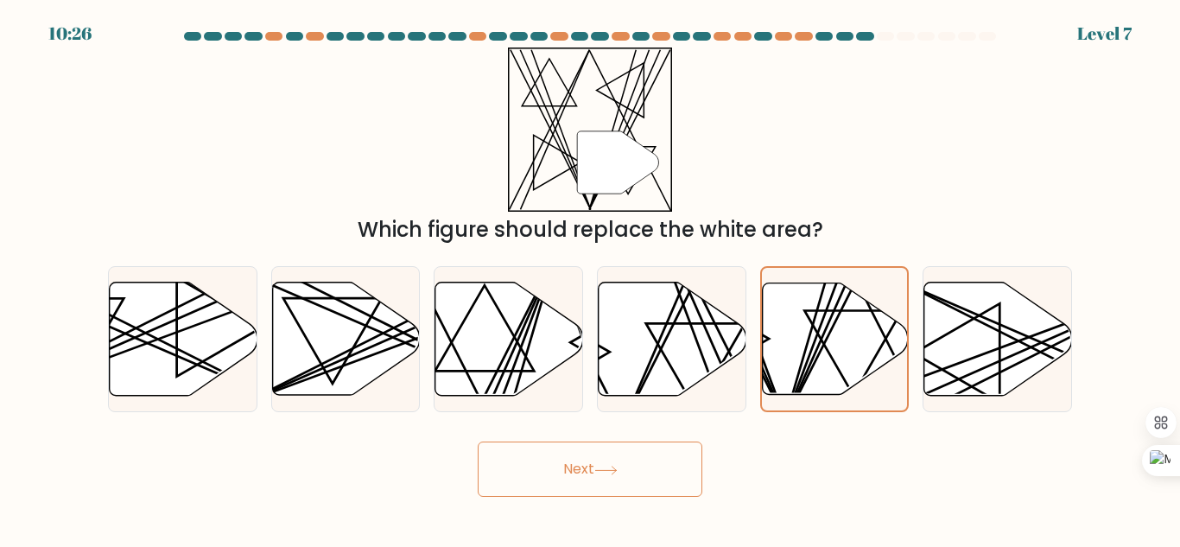
click at [577, 477] on button "Next" at bounding box center [590, 469] width 225 height 55
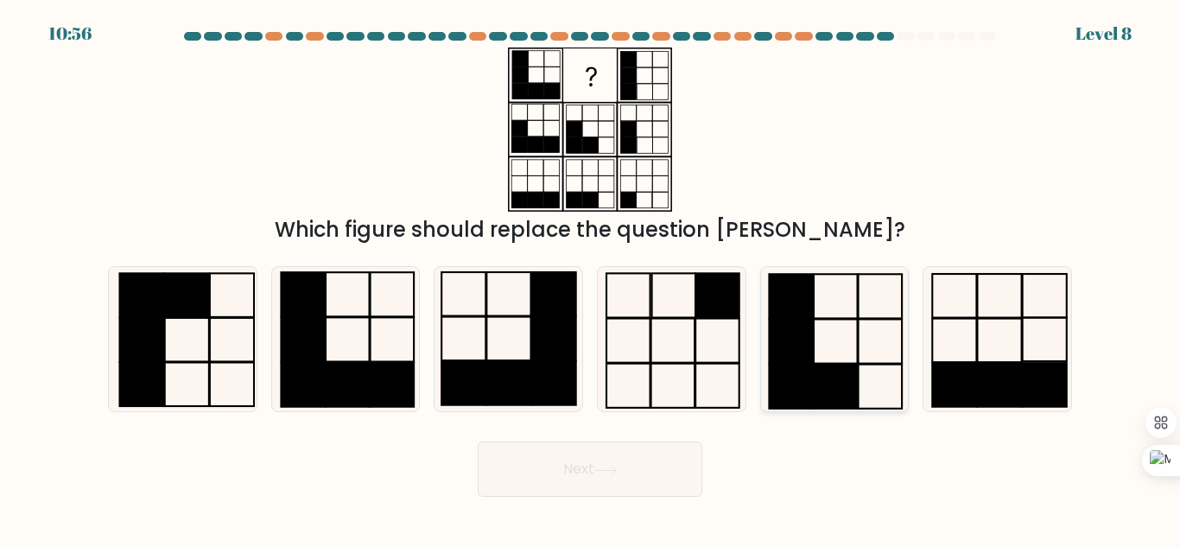
click at [817, 372] on rect at bounding box center [836, 387] width 44 height 44
click at [591, 278] on input "e." at bounding box center [590, 276] width 1 height 4
radio input "true"
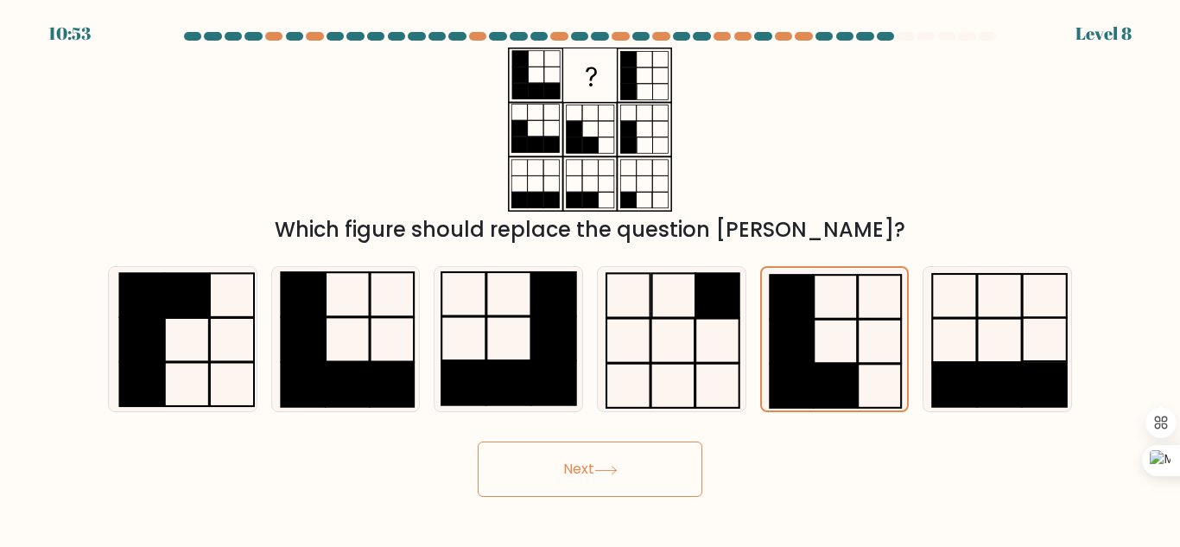
click at [611, 470] on icon at bounding box center [605, 470] width 21 height 8
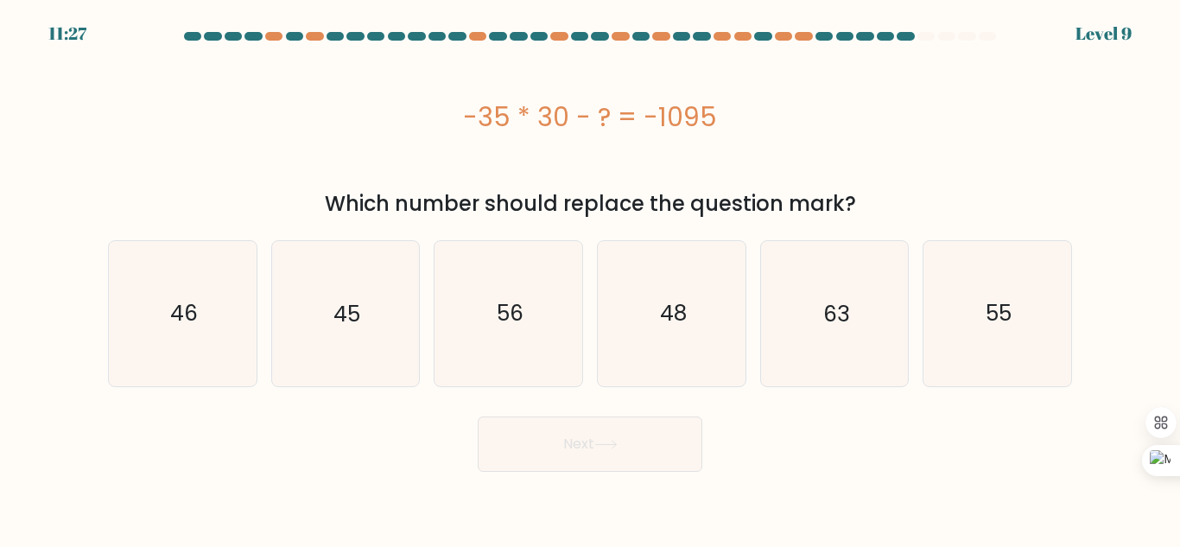
drag, startPoint x: 804, startPoint y: 53, endPoint x: 924, endPoint y: 109, distance: 132.6
click at [924, 109] on div "-35 * 30 - ? = -1095" at bounding box center [590, 117] width 964 height 138
click at [986, 277] on icon "55" at bounding box center [997, 313] width 144 height 144
click at [591, 277] on input "f. 55" at bounding box center [590, 276] width 1 height 4
radio input "true"
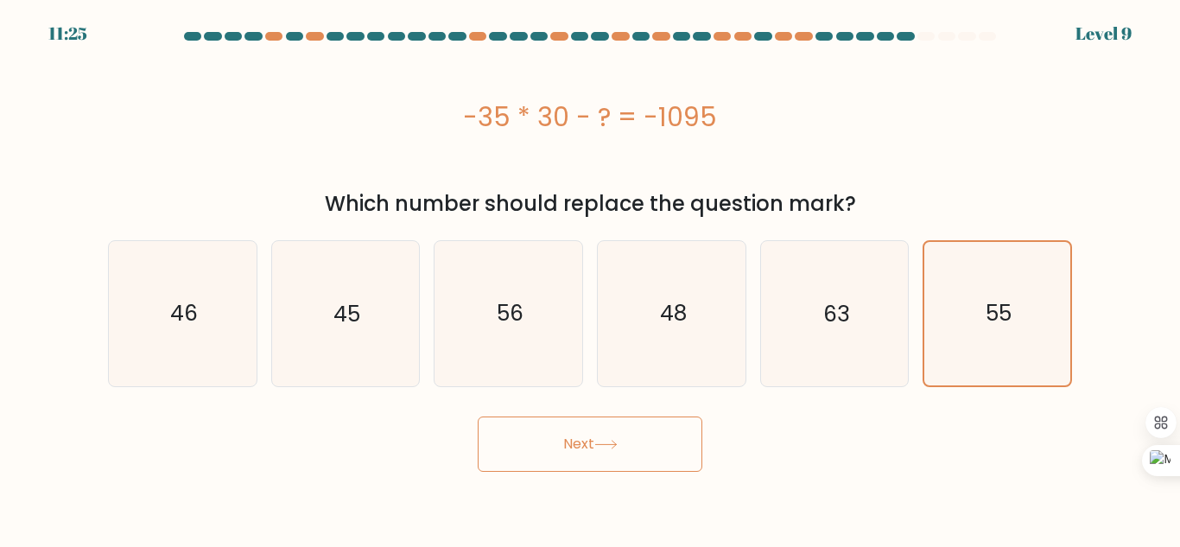
click at [670, 436] on button "Next" at bounding box center [590, 444] width 225 height 55
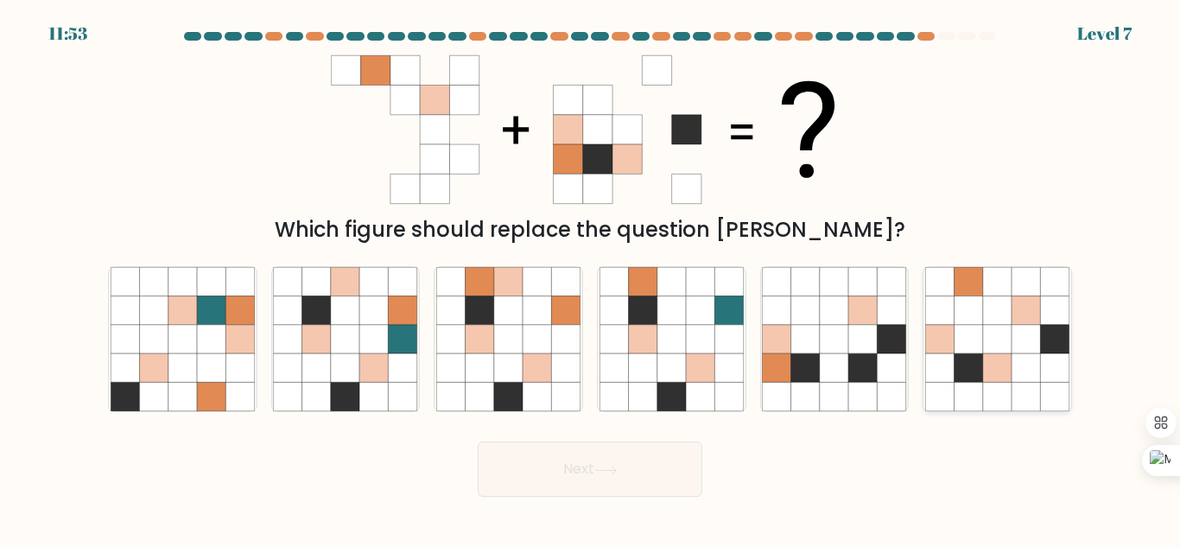
click at [1002, 335] on icon at bounding box center [997, 339] width 29 height 29
click at [591, 278] on input "f." at bounding box center [590, 276] width 1 height 4
radio input "true"
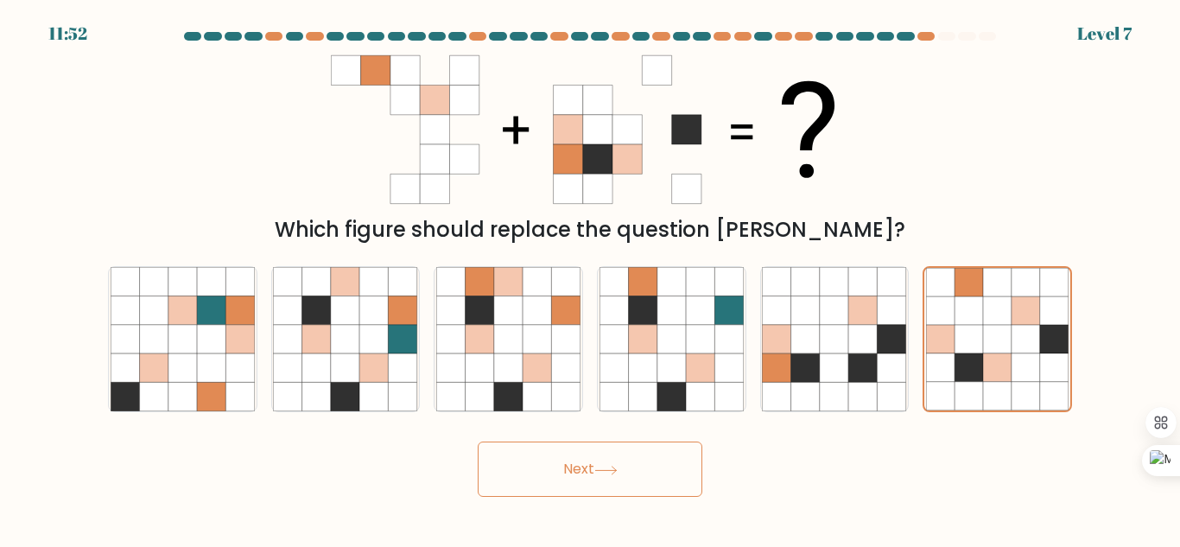
click at [651, 442] on button "Next" at bounding box center [590, 469] width 225 height 55
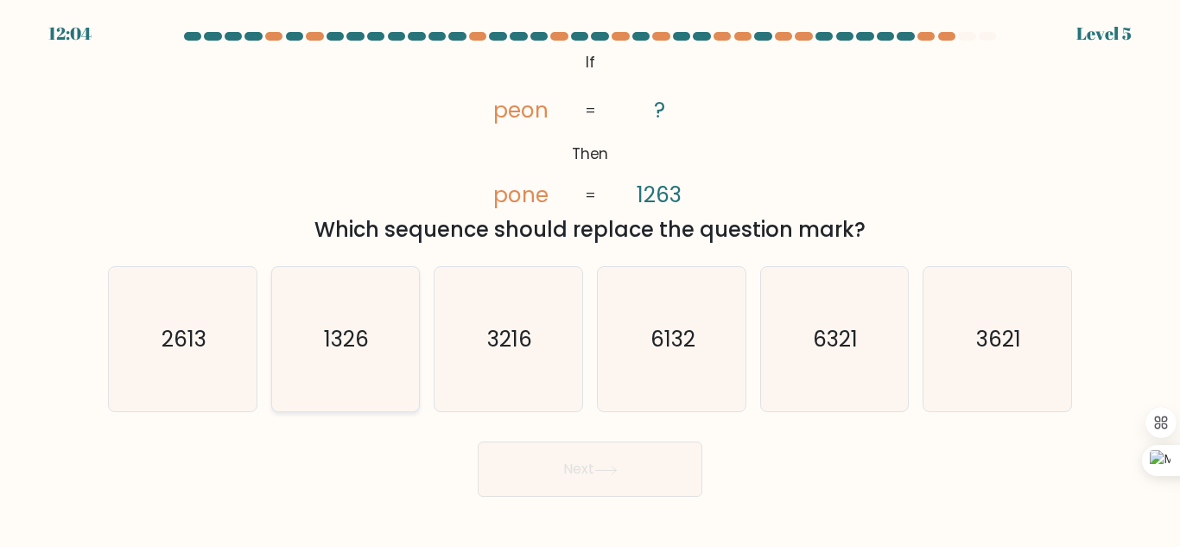
click at [345, 358] on icon "1326" at bounding box center [345, 339] width 144 height 144
click at [590, 278] on input "b. 1326" at bounding box center [590, 276] width 1 height 4
radio input "true"
click at [566, 488] on button "Next" at bounding box center [590, 469] width 225 height 55
click at [569, 493] on button "Next" at bounding box center [590, 469] width 225 height 55
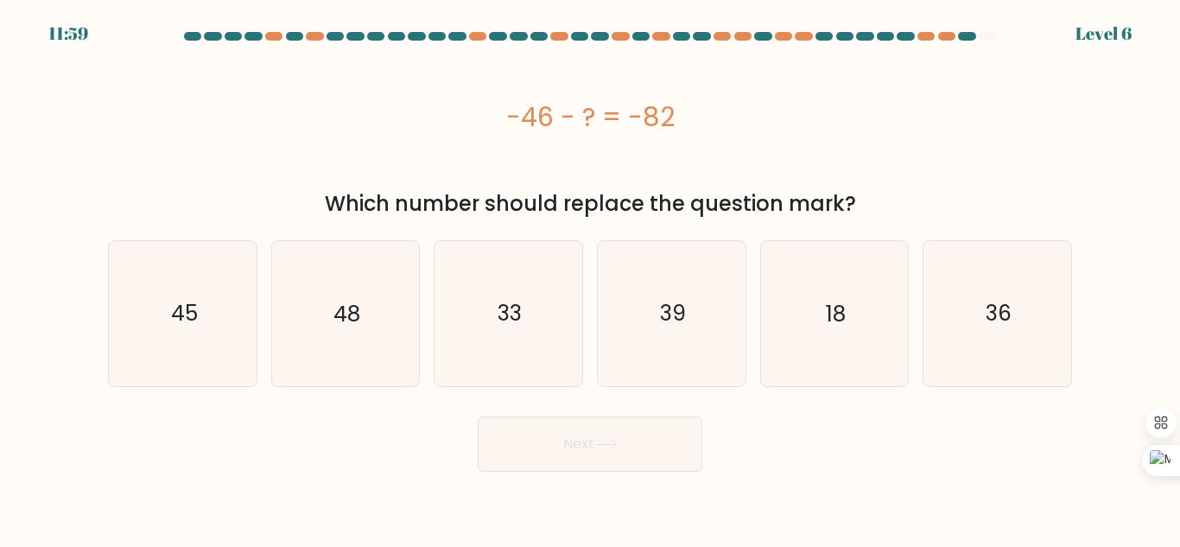
click at [573, 480] on body "11:59 Level 6" at bounding box center [590, 273] width 1180 height 547
click at [1027, 316] on icon "36" at bounding box center [997, 313] width 144 height 144
click at [591, 278] on input "f. 36" at bounding box center [590, 276] width 1 height 4
radio input "true"
click at [633, 437] on button "Next" at bounding box center [590, 444] width 225 height 55
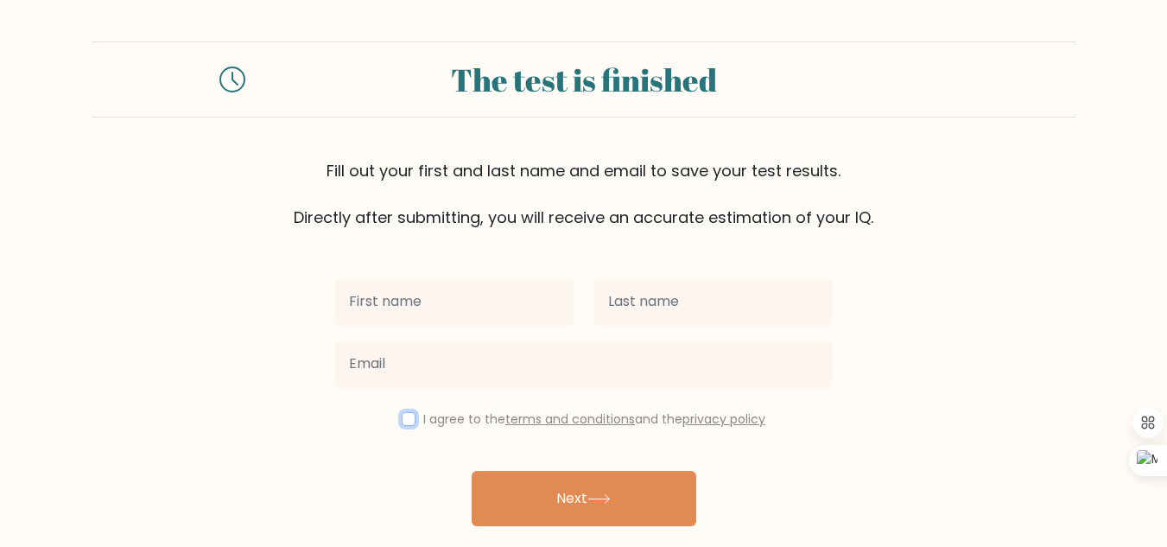
click at [403, 420] on input "checkbox" at bounding box center [409, 419] width 14 height 14
checkbox input "true"
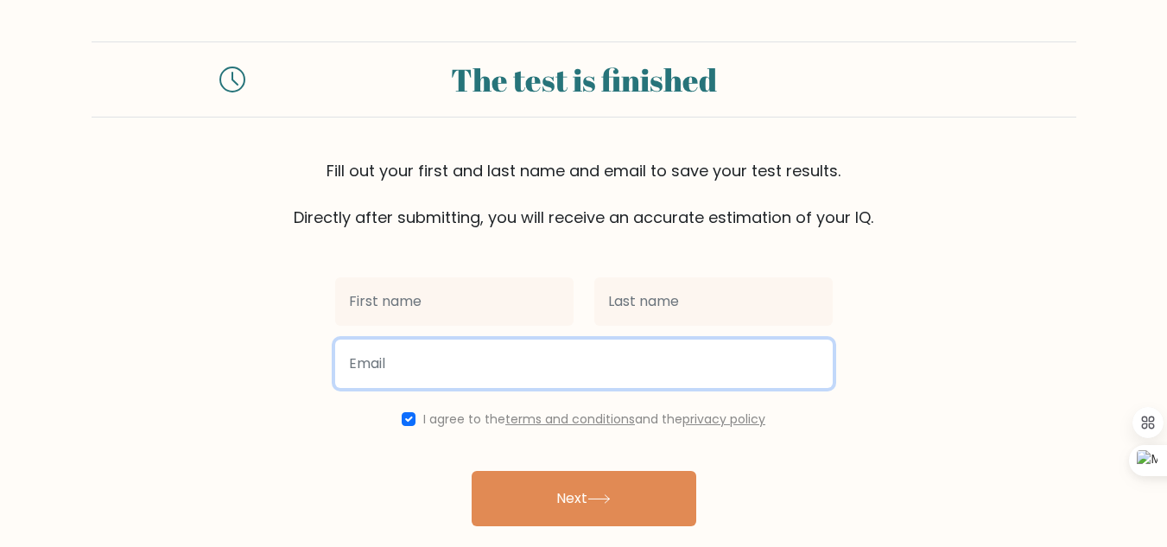
click at [432, 359] on input "email" at bounding box center [584, 364] width 498 height 48
type input "anexiroma2010@gmail.com"
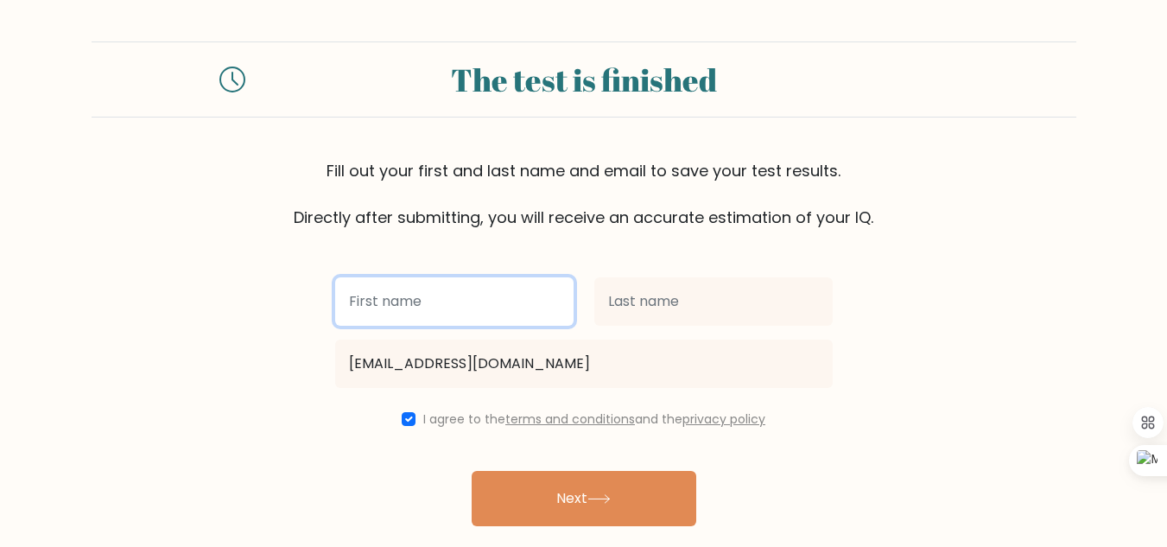
click at [442, 295] on input "text" at bounding box center [454, 301] width 238 height 48
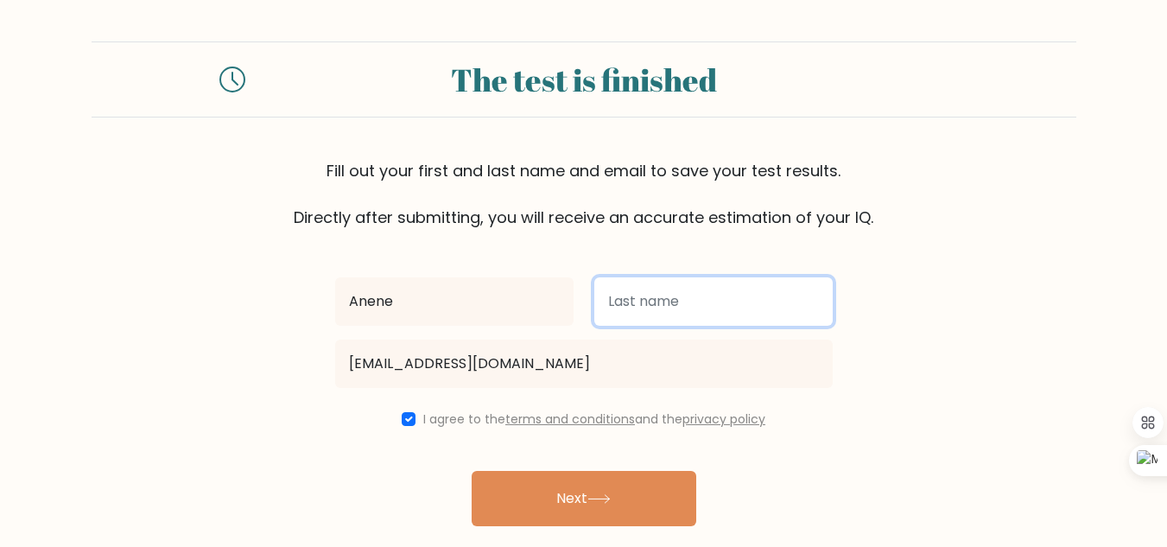
click at [675, 287] on input "text" at bounding box center [714, 301] width 238 height 48
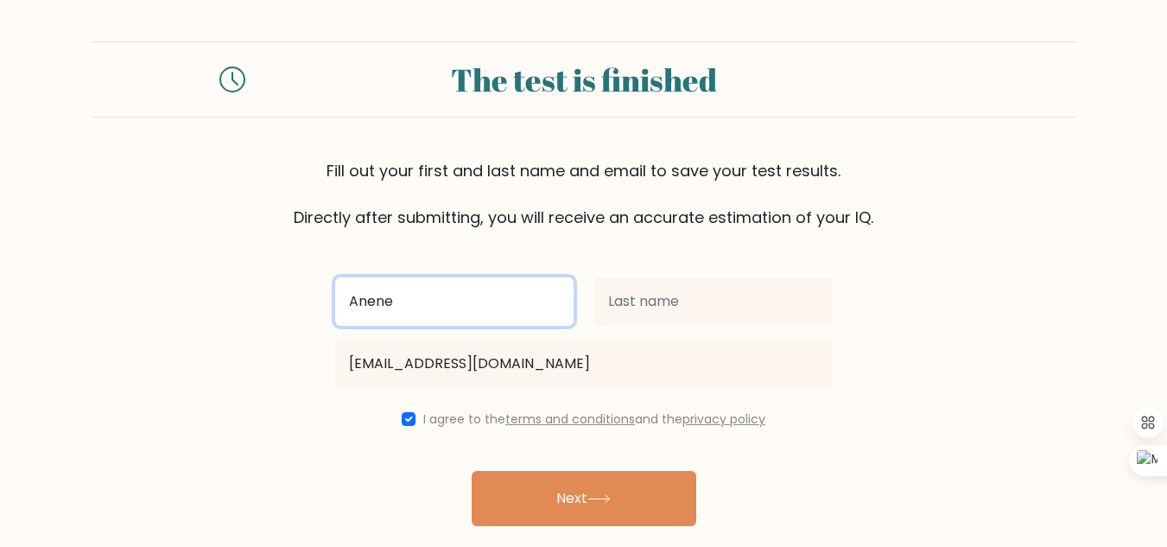
click at [531, 302] on input "Anene" at bounding box center [454, 301] width 238 height 48
type input "A"
type input "Favour"
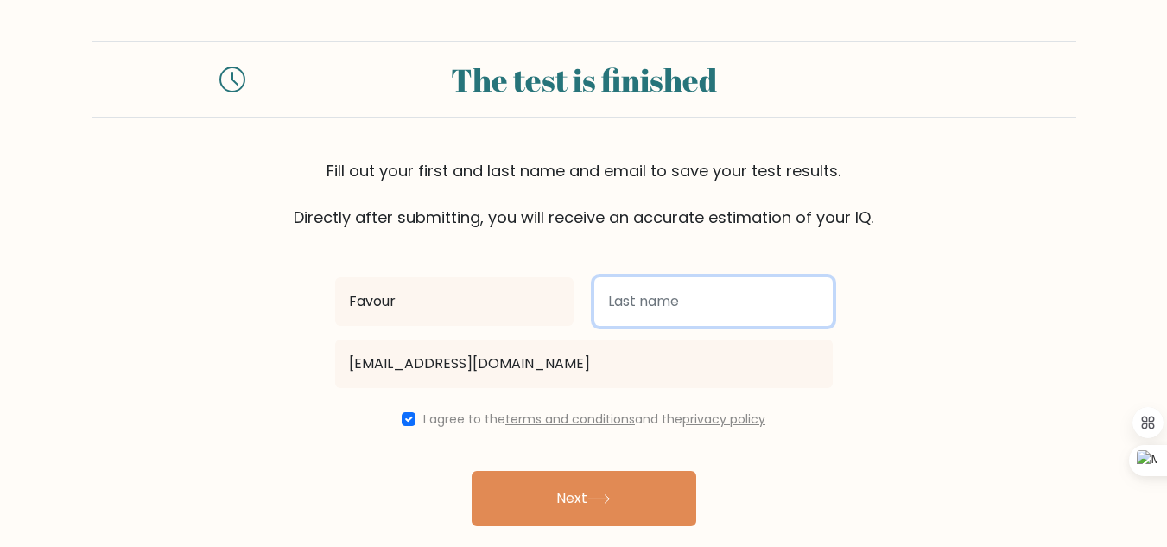
click at [654, 310] on input "text" at bounding box center [714, 301] width 238 height 48
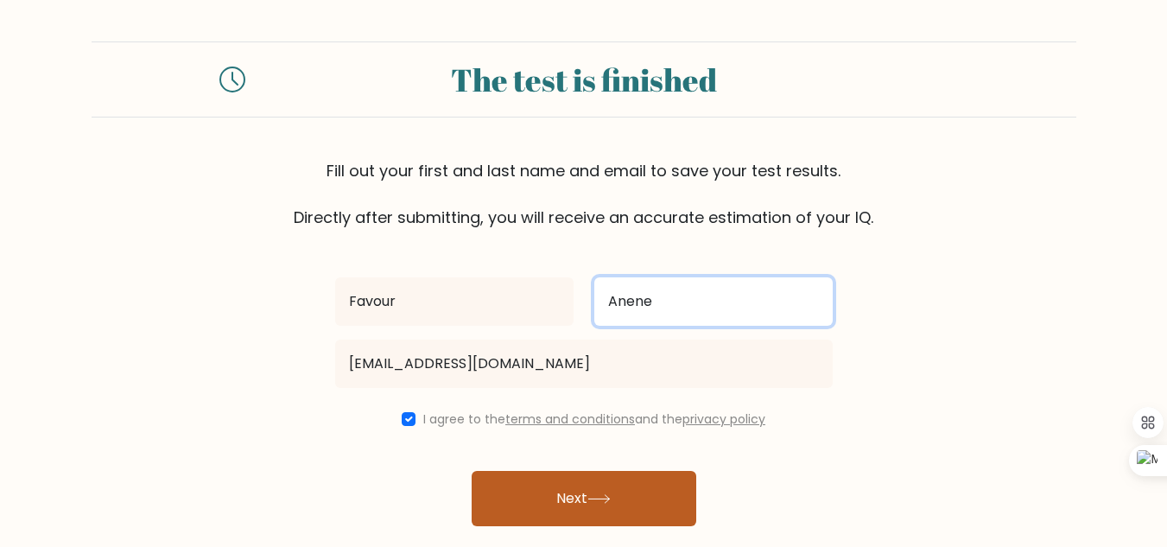
type input "Anene"
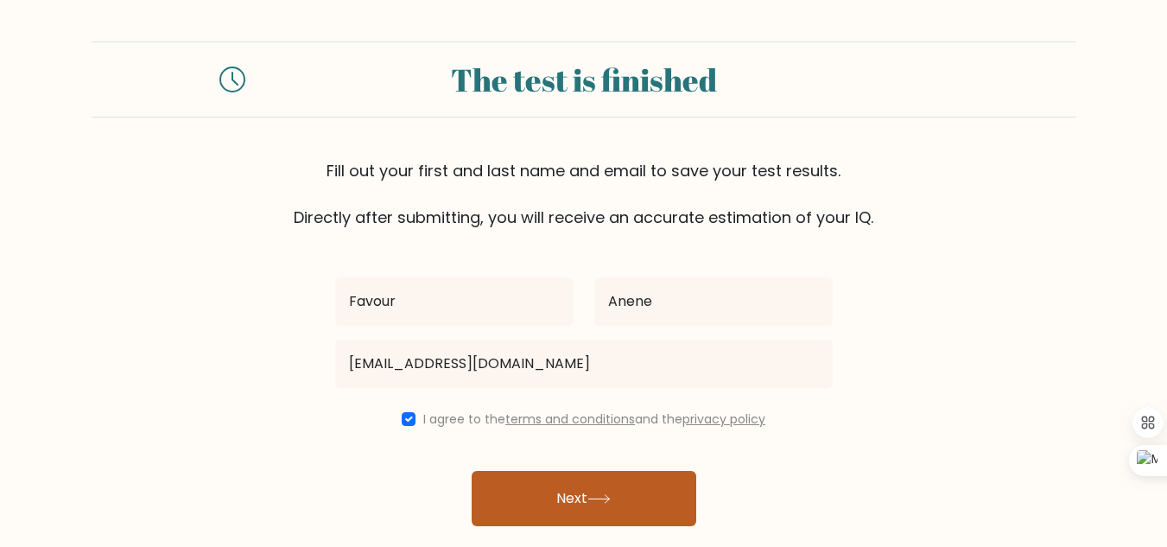
click at [572, 493] on button "Next" at bounding box center [584, 498] width 225 height 55
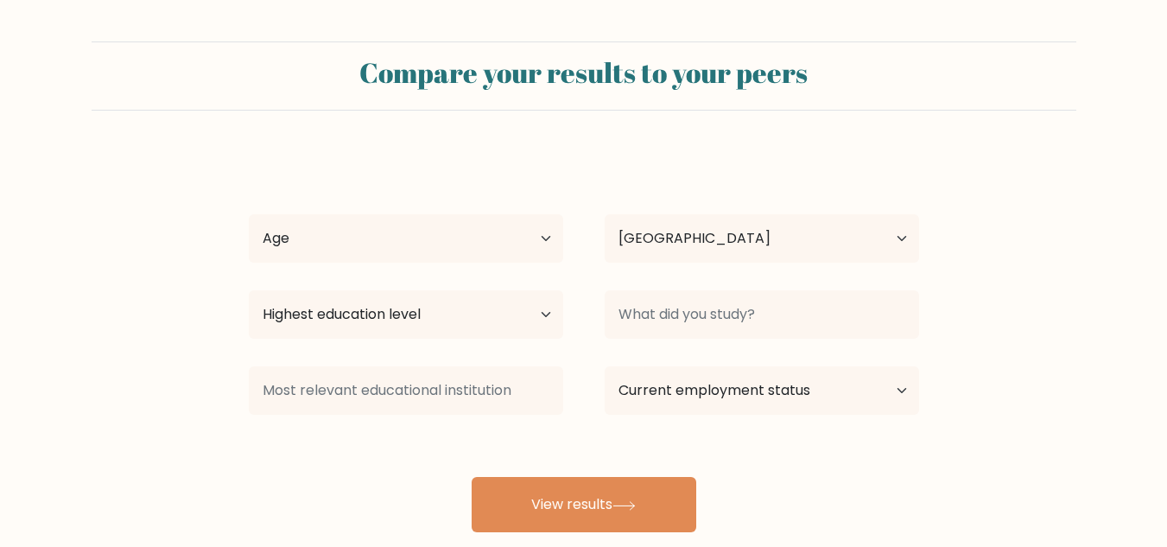
select select "NG"
click at [550, 232] on select "Age Under 18 years old 18-24 years old 25-34 years old 35-44 years old 45-54 ye…" at bounding box center [406, 238] width 315 height 48
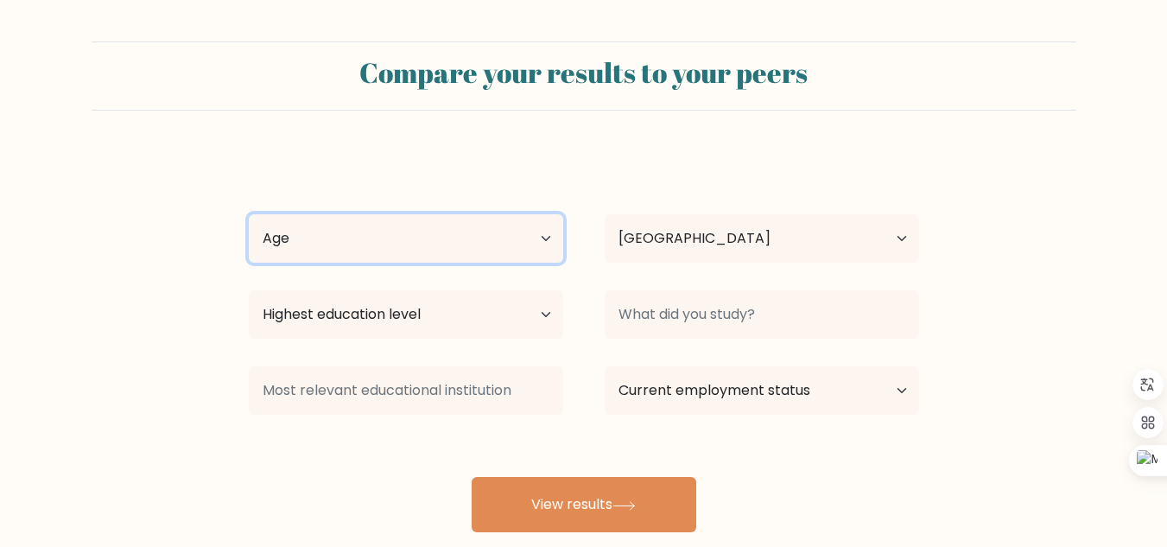
select select "min_18"
click at [249, 214] on select "Age Under 18 years old 18-24 years old 25-34 years old 35-44 years old 45-54 ye…" at bounding box center [406, 238] width 315 height 48
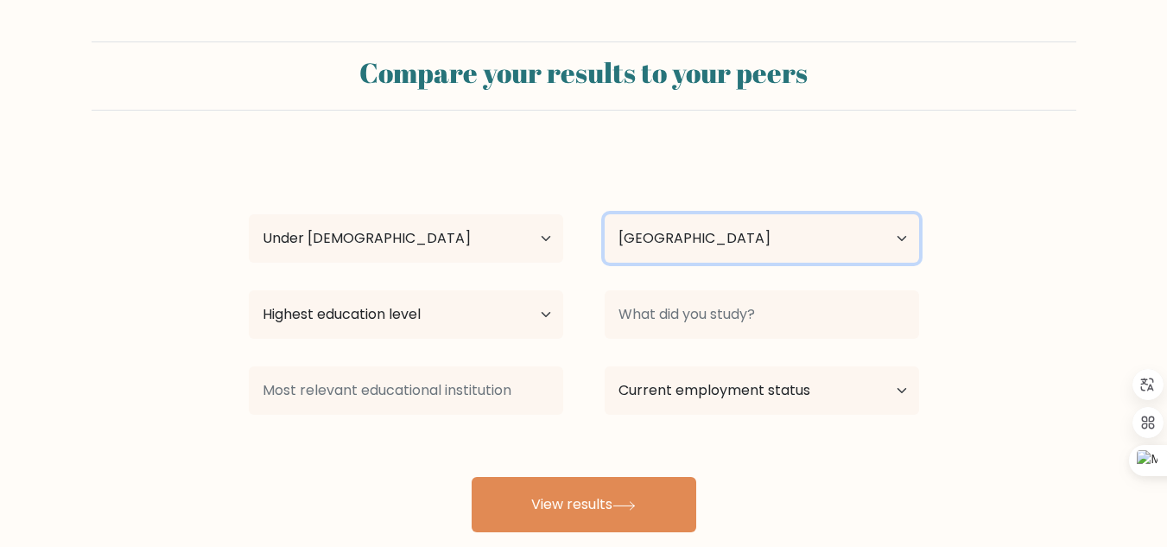
click at [910, 241] on select "Country Afghanistan Albania Algeria American Samoa Andorra Angola Anguilla Anta…" at bounding box center [762, 238] width 315 height 48
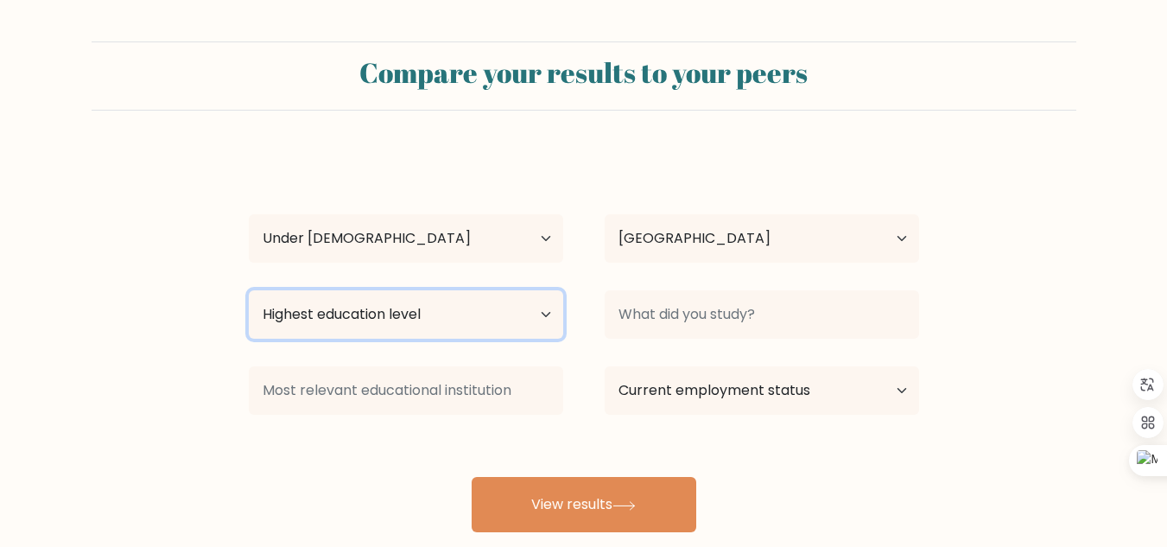
click at [544, 315] on select "Highest education level No schooling Primary Lower Secondary Upper Secondary Oc…" at bounding box center [406, 314] width 315 height 48
select select "upper_secondary"
click at [249, 290] on select "Highest education level No schooling Primary Lower Secondary Upper Secondary Oc…" at bounding box center [406, 314] width 315 height 48
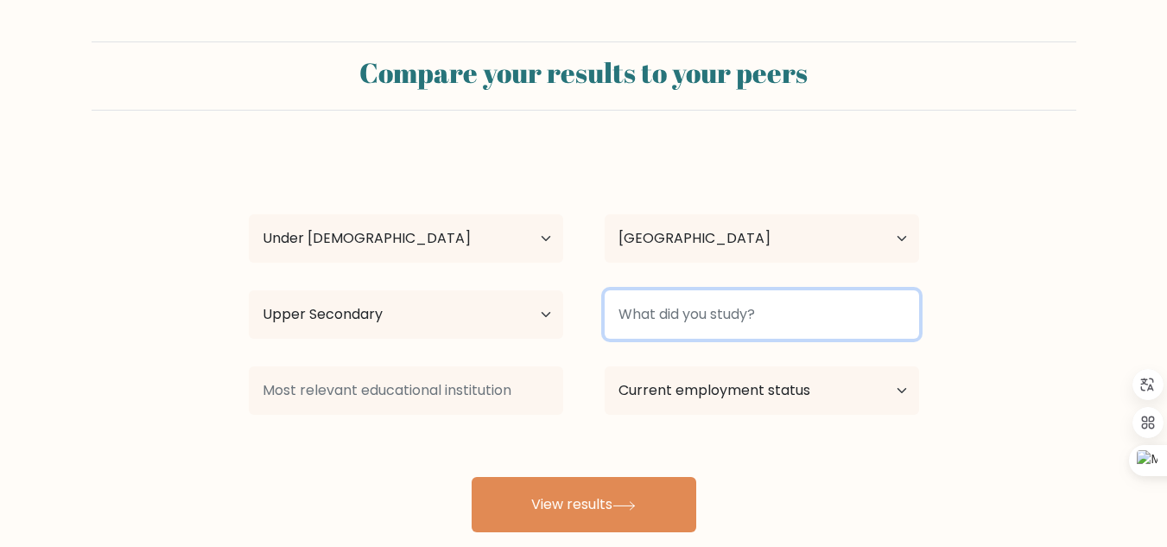
click at [760, 323] on input at bounding box center [762, 314] width 315 height 48
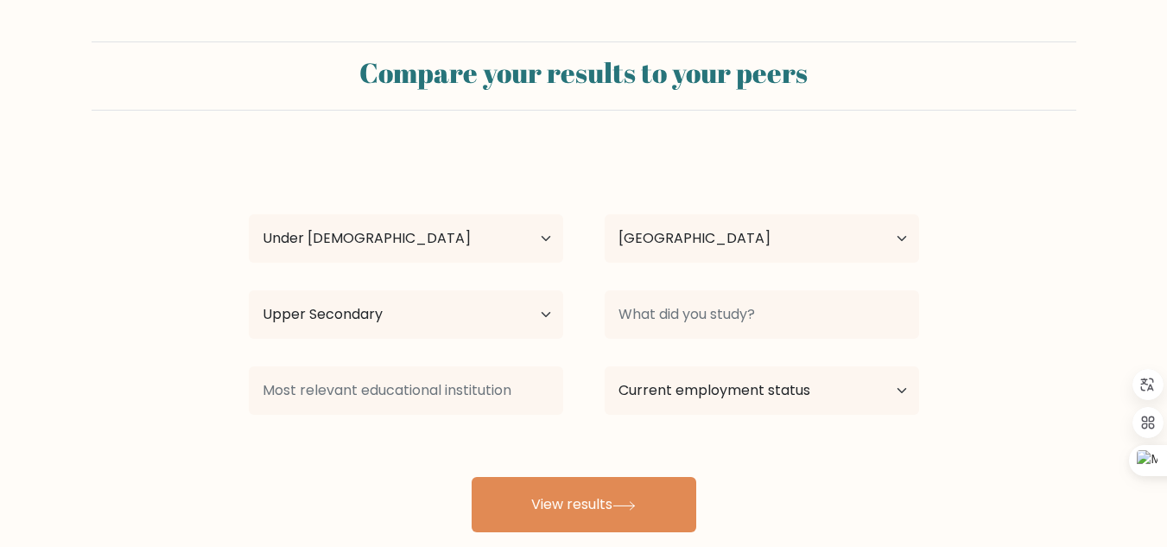
click at [1004, 319] on form "Compare your results to your peers Favour Anene Age Under 18 years old 18-24 ye…" at bounding box center [583, 286] width 1167 height 491
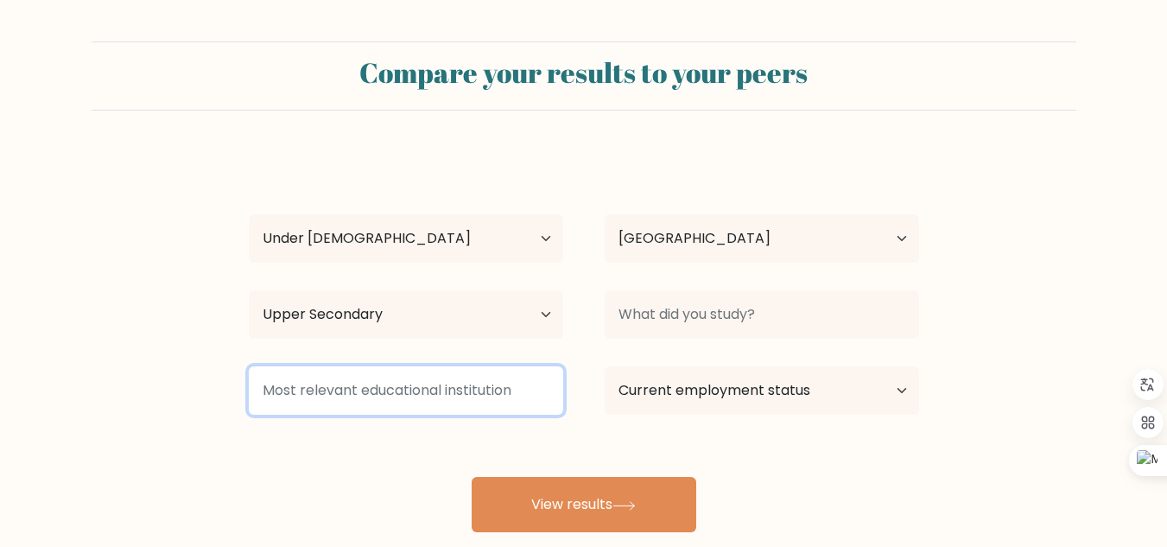
click at [539, 395] on input at bounding box center [406, 390] width 315 height 48
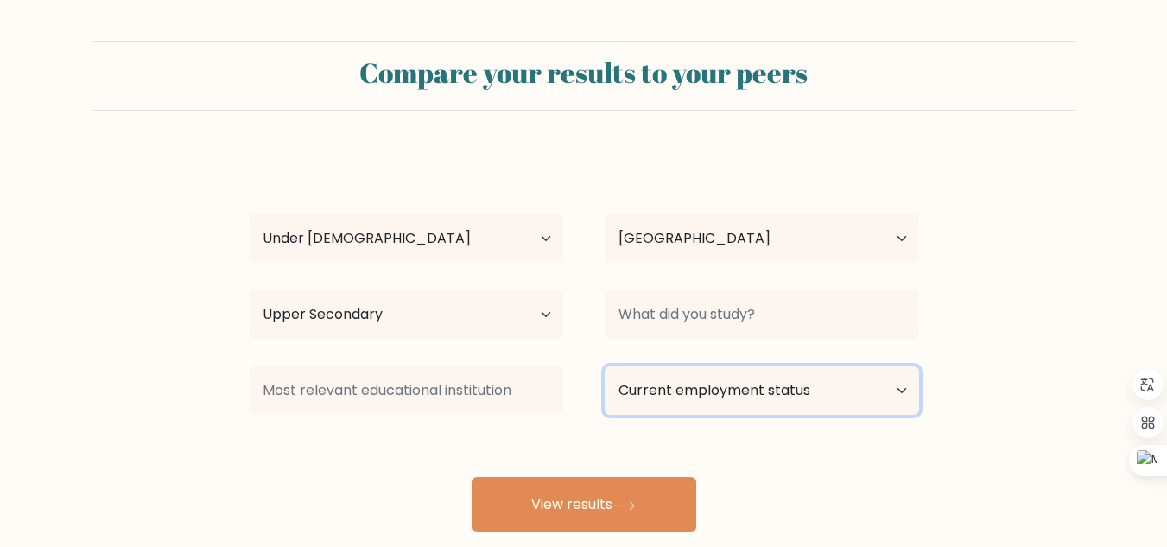
click at [804, 406] on select "Current employment status Employed Student Retired Other / prefer not to answer" at bounding box center [762, 390] width 315 height 48
select select "student"
click at [605, 366] on select "Current employment status Employed Student Retired Other / prefer not to answer" at bounding box center [762, 390] width 315 height 48
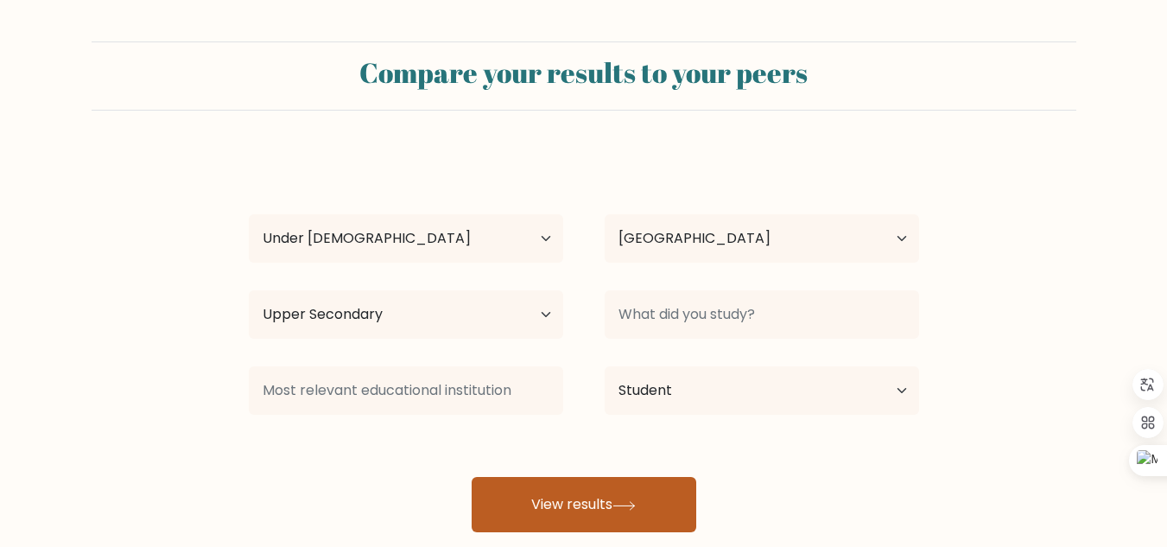
click at [599, 513] on button "View results" at bounding box center [584, 504] width 225 height 55
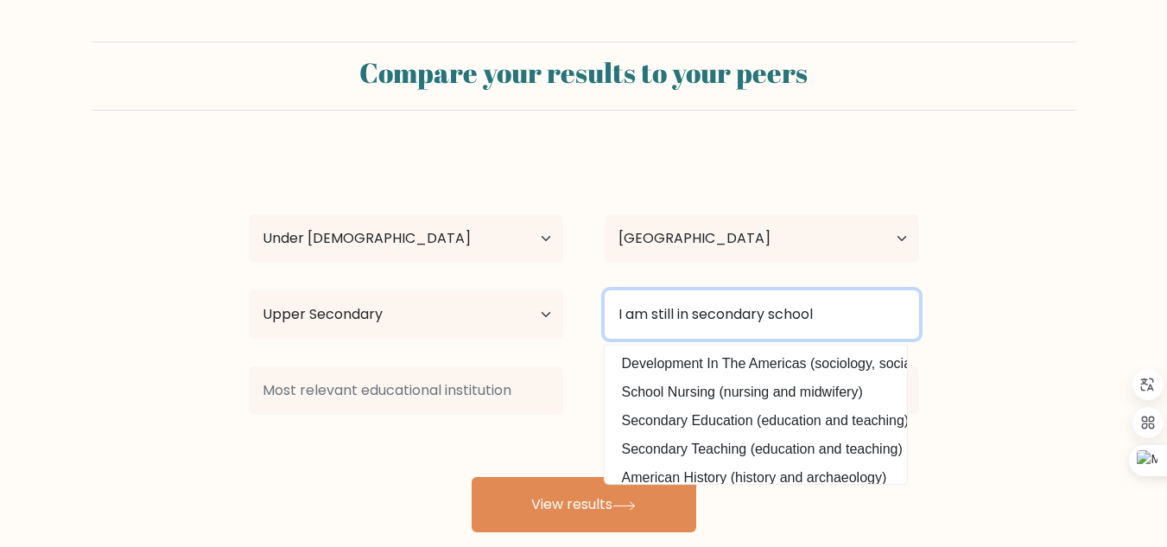
type input "I am still in secondary school"
click at [472, 477] on button "View results" at bounding box center [584, 504] width 225 height 55
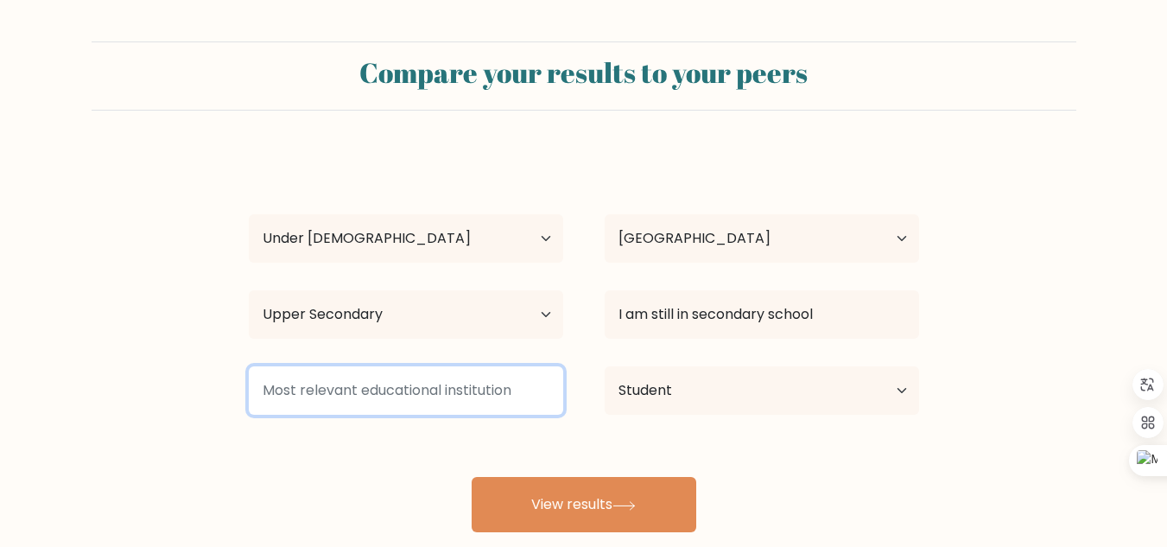
click at [481, 383] on input at bounding box center [406, 390] width 315 height 48
type input "d"
type input "I"
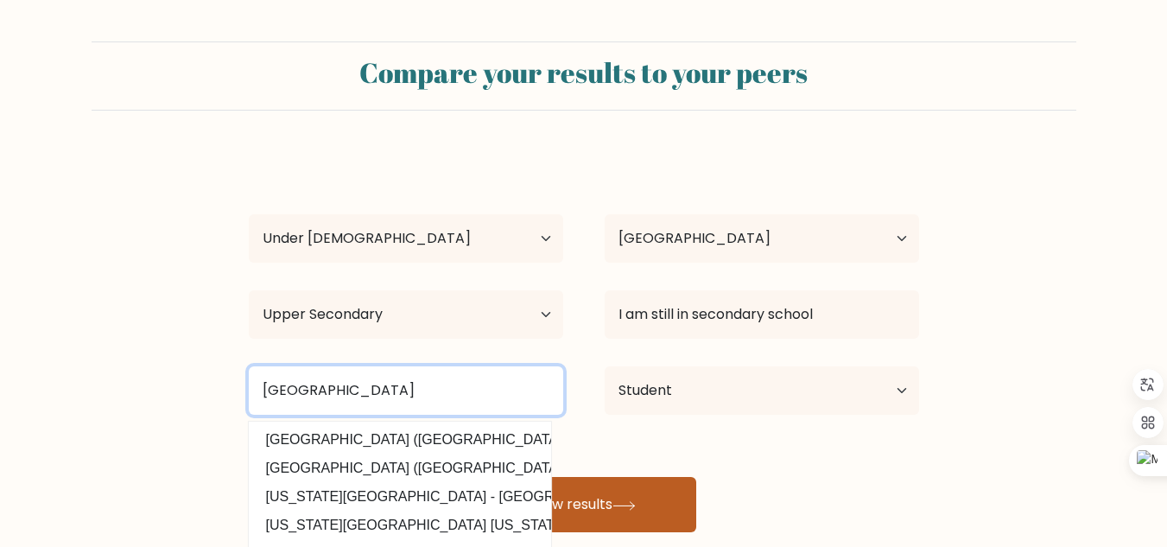
type input "University secondary school"
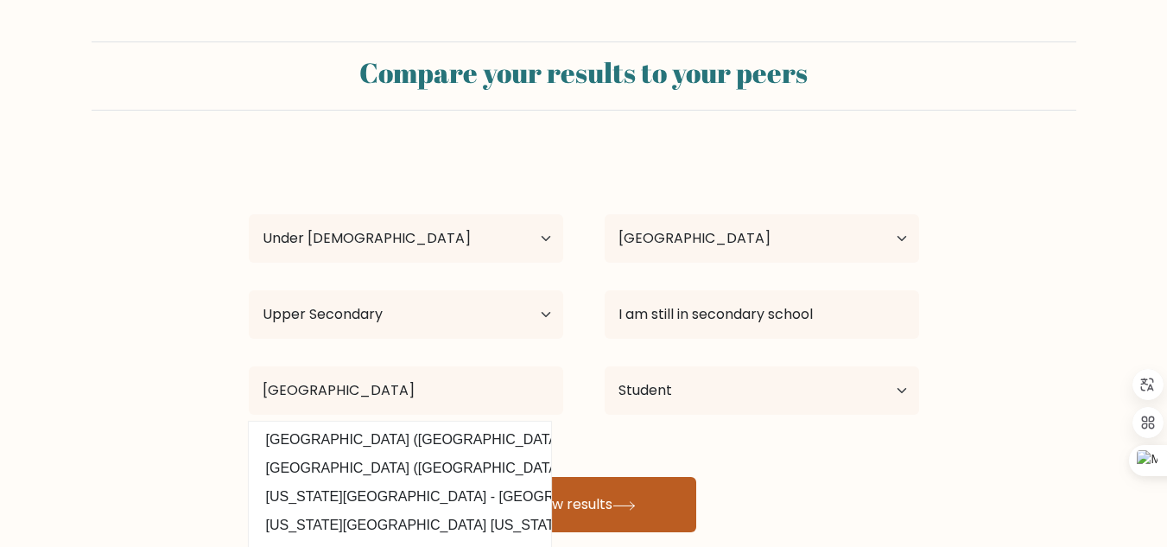
click at [619, 506] on icon at bounding box center [624, 506] width 23 height 10
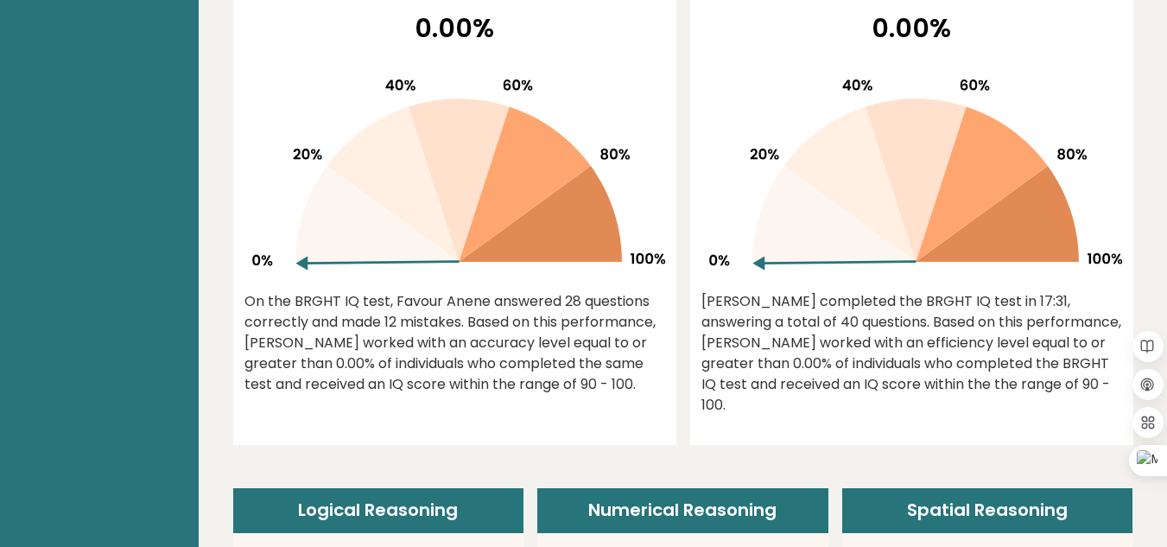
scroll to position [951, 0]
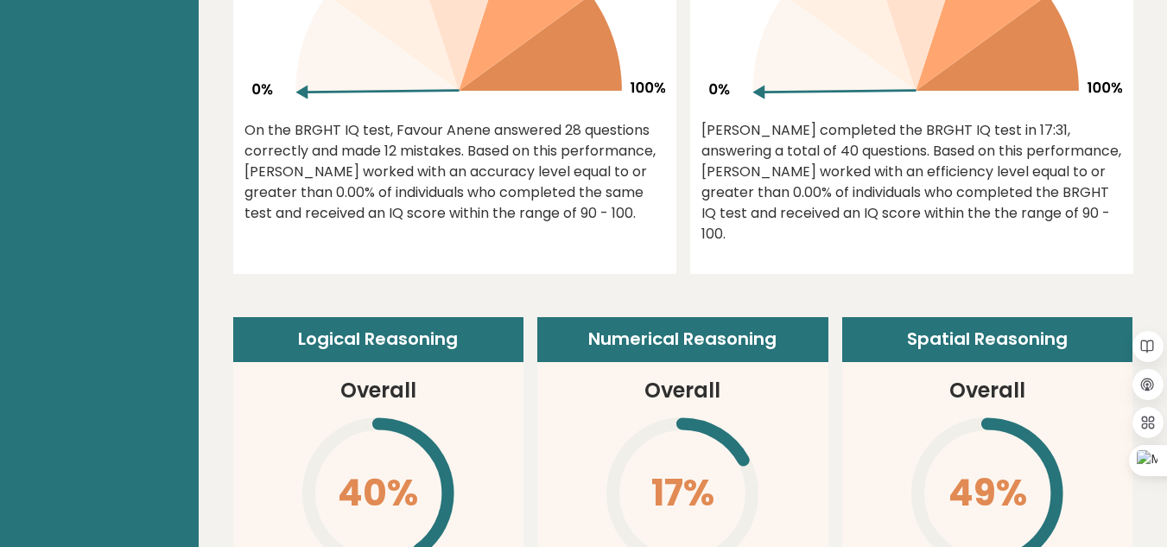
drag, startPoint x: 251, startPoint y: 130, endPoint x: 615, endPoint y: 232, distance: 378.6
click at [615, 232] on div "0.00% On the BRGHT IQ test, Favour Anene answered 28 questions correctly and ma…" at bounding box center [454, 46] width 443 height 416
click at [238, 122] on div "0.00% On the BRGHT IQ test, Favour Anene answered 28 questions correctly and ma…" at bounding box center [454, 46] width 443 height 416
drag, startPoint x: 244, startPoint y: 122, endPoint x: 640, endPoint y: 238, distance: 413.2
click at [640, 238] on div "0.00% On the BRGHT IQ test, Favour Anene answered 28 questions correctly and ma…" at bounding box center [454, 46] width 443 height 416
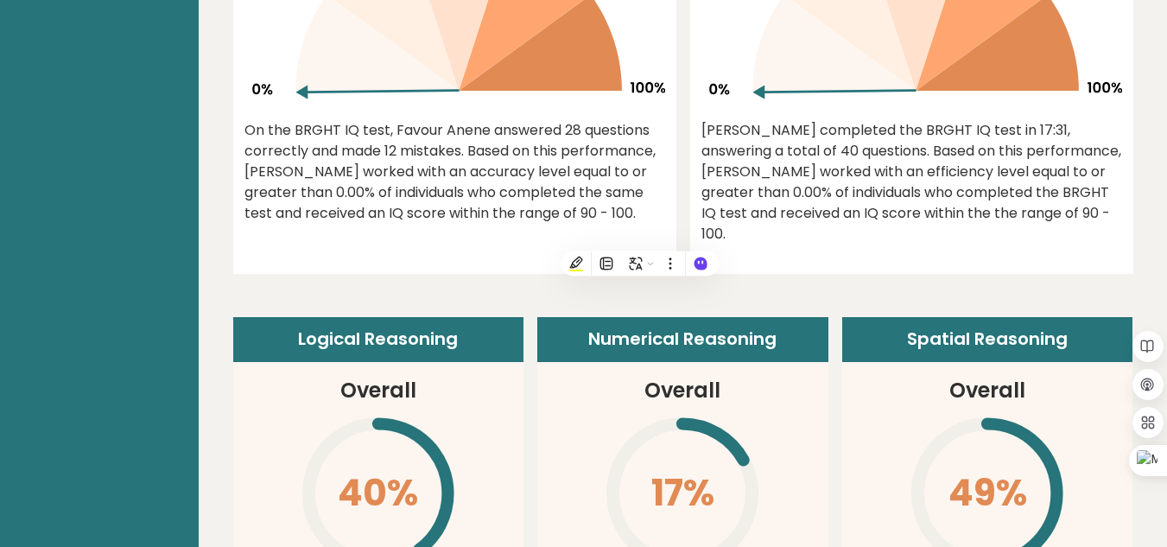
copy div "On the BRGHT IQ test, Favour Anene answered 28 questions correctly and made 12 …"
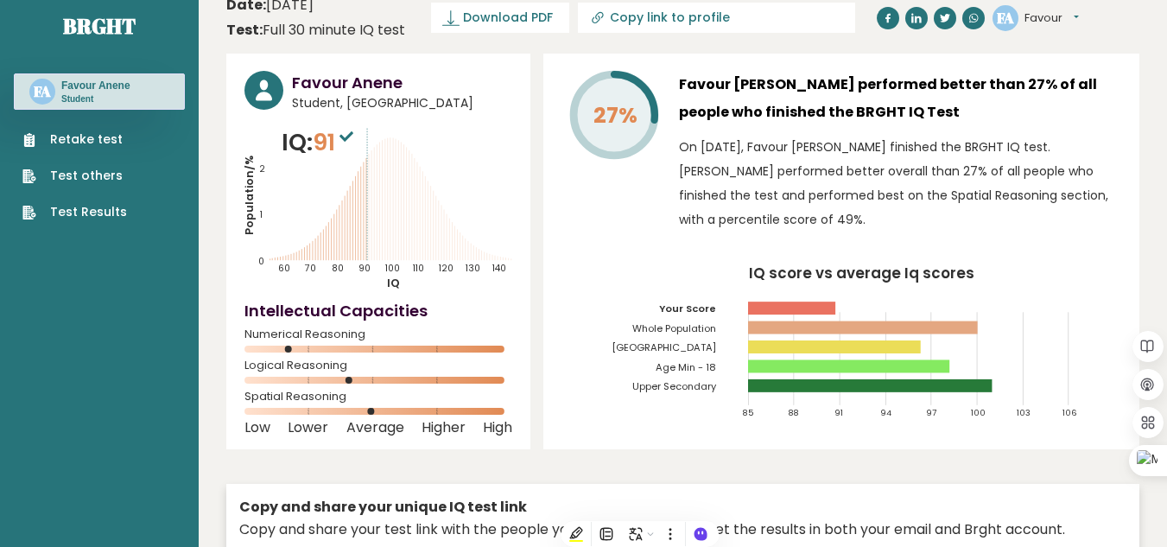
scroll to position [0, 0]
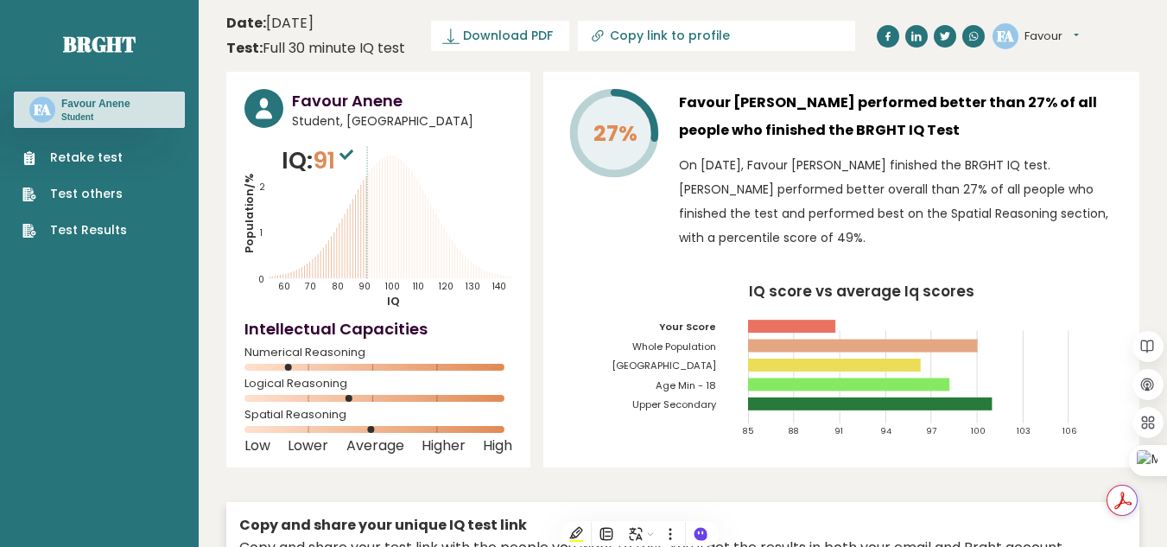
click at [653, 39] on input "Copy link to profile" at bounding box center [727, 36] width 235 height 14
type input "https://brght.org/profile/favour-anene/?utm_source=share&utm_medium=copy&utm_ca…"
